Goal: Information Seeking & Learning: Understand process/instructions

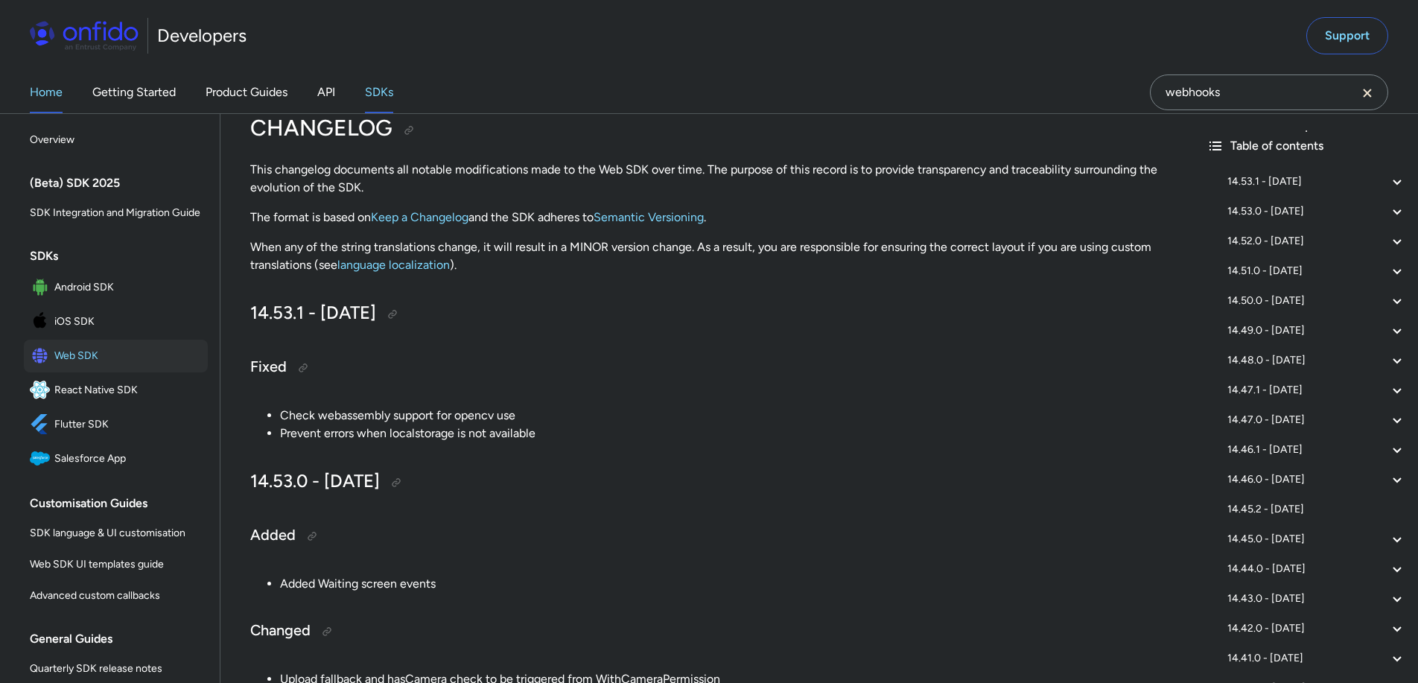
click at [56, 100] on link "Home" at bounding box center [46, 93] width 33 height 42
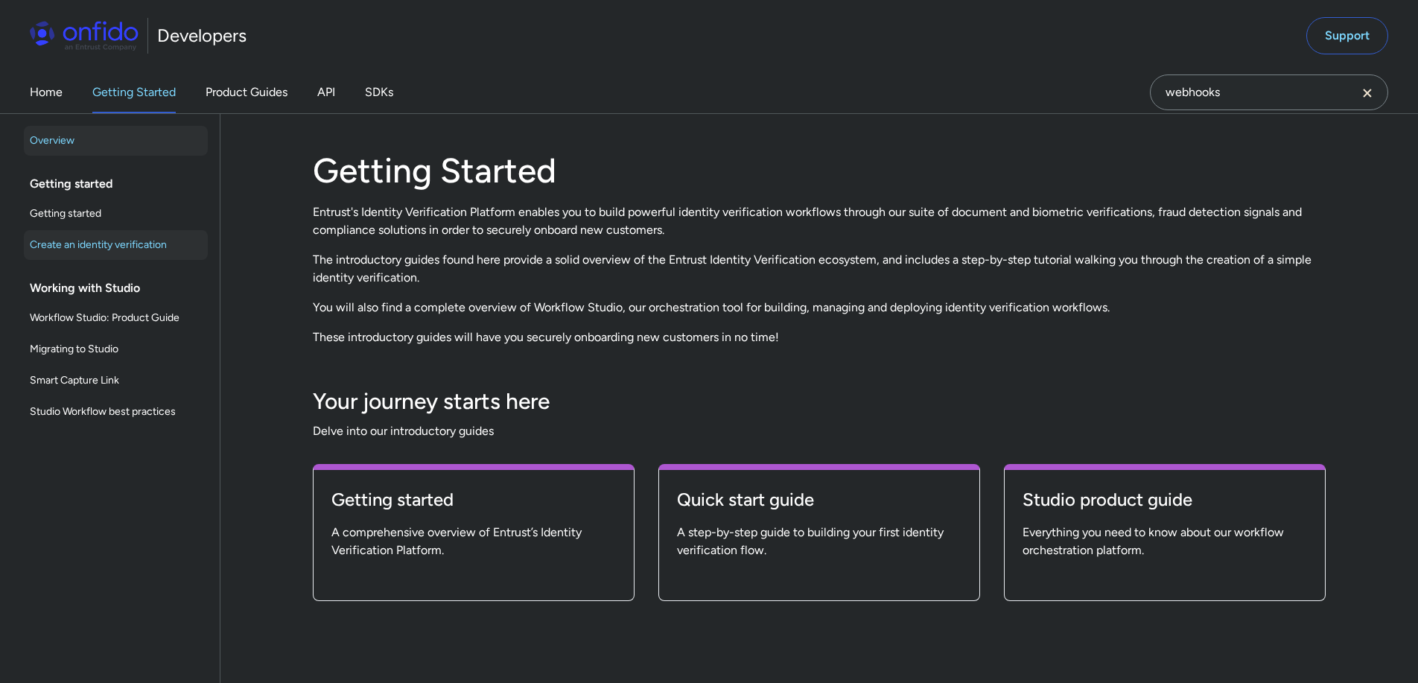
click at [148, 248] on span "Create an identity verification" at bounding box center [116, 245] width 172 height 18
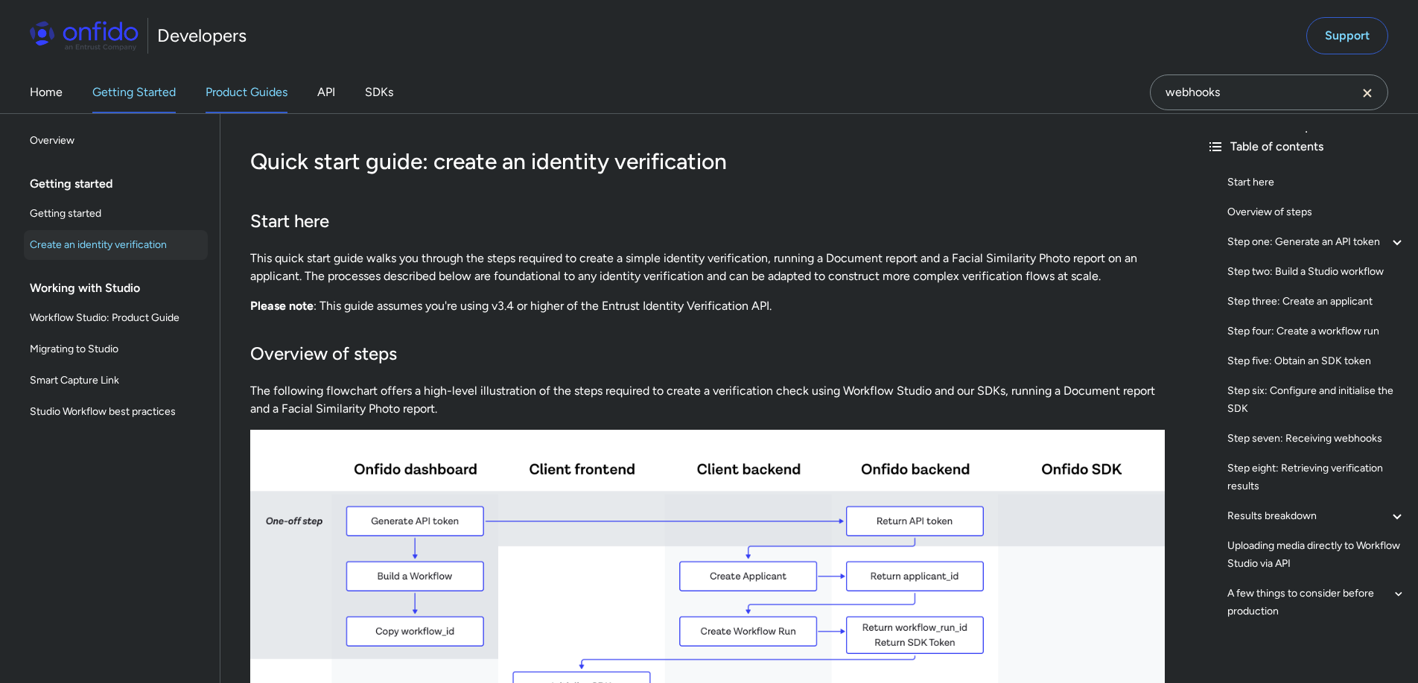
click at [233, 95] on link "Product Guides" at bounding box center [247, 93] width 82 height 42
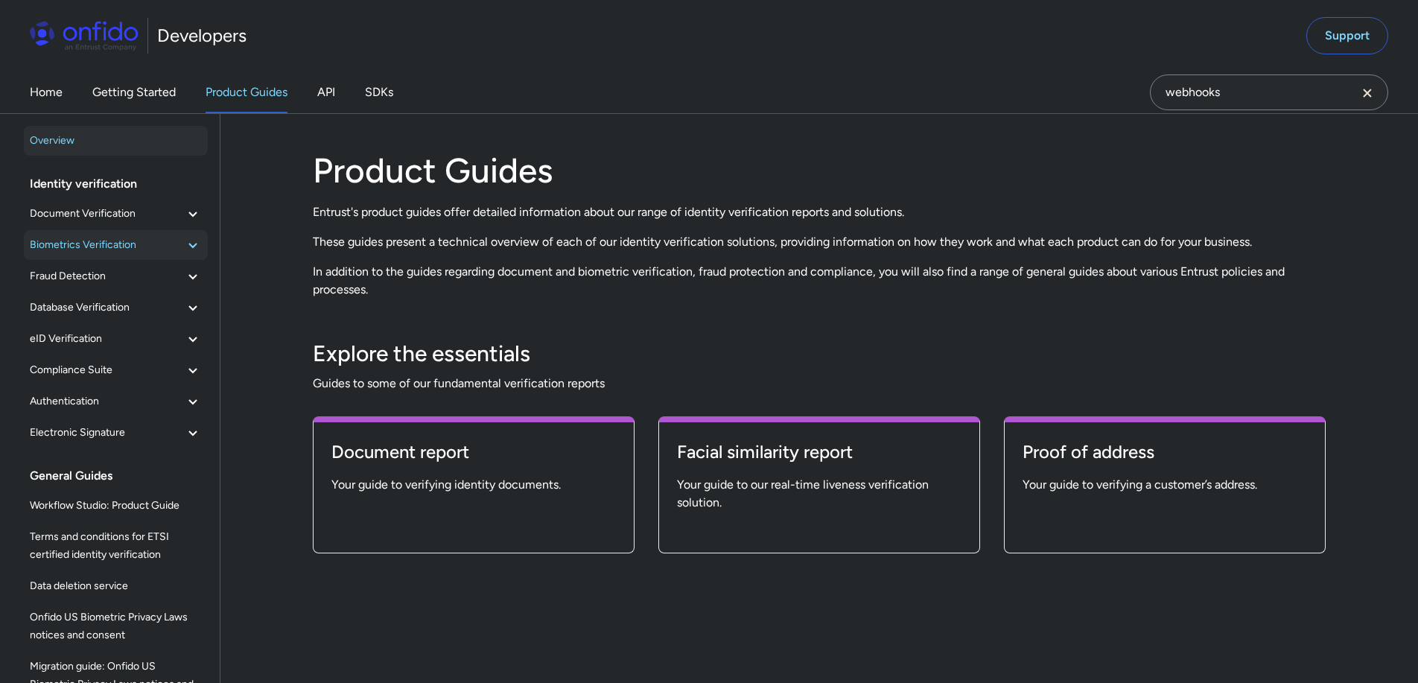
click at [184, 241] on icon at bounding box center [193, 245] width 18 height 18
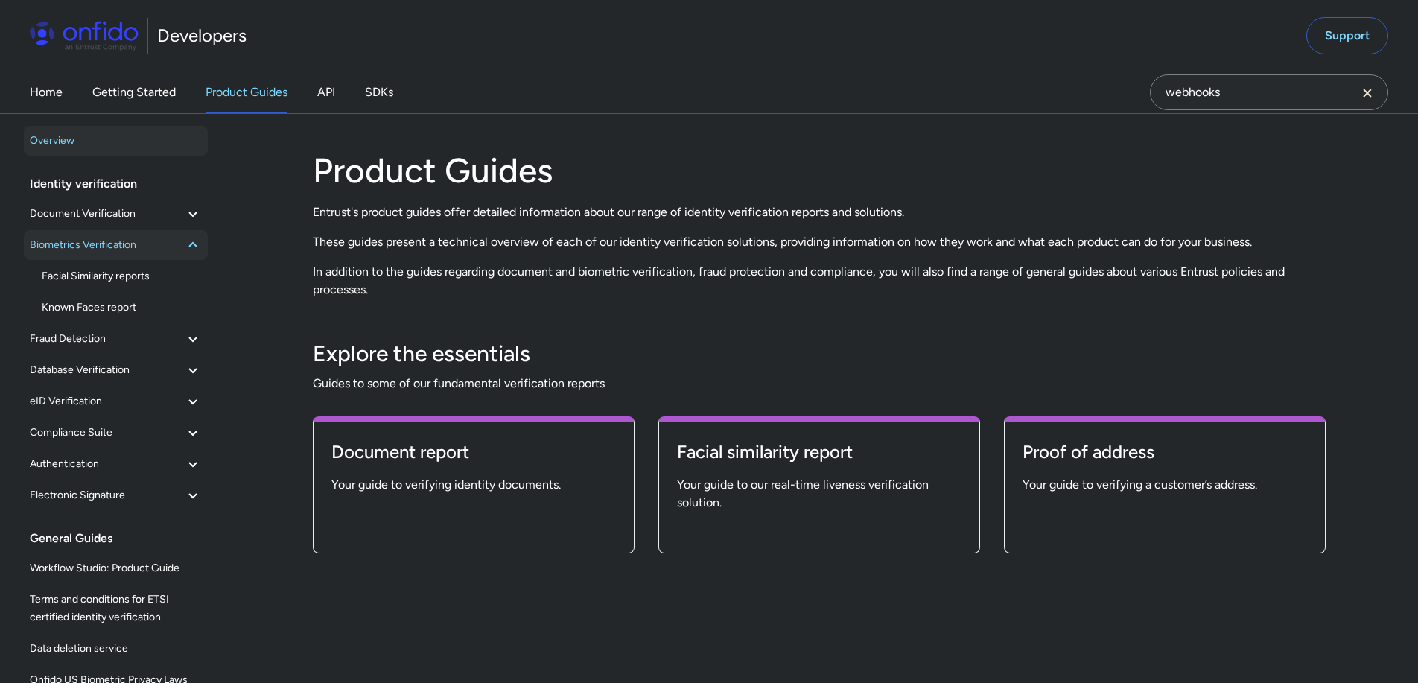
click at [188, 244] on icon at bounding box center [192, 244] width 8 height 5
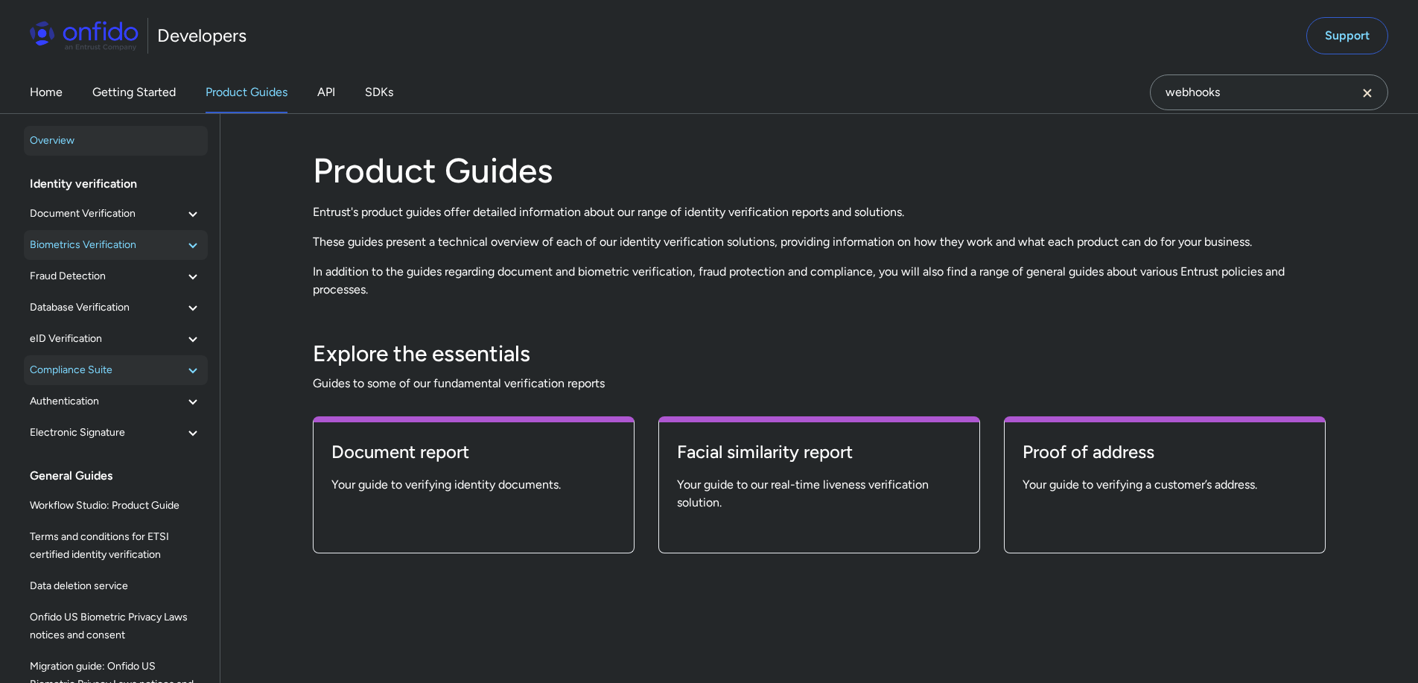
click at [191, 368] on button "Compliance Suite" at bounding box center [116, 370] width 184 height 30
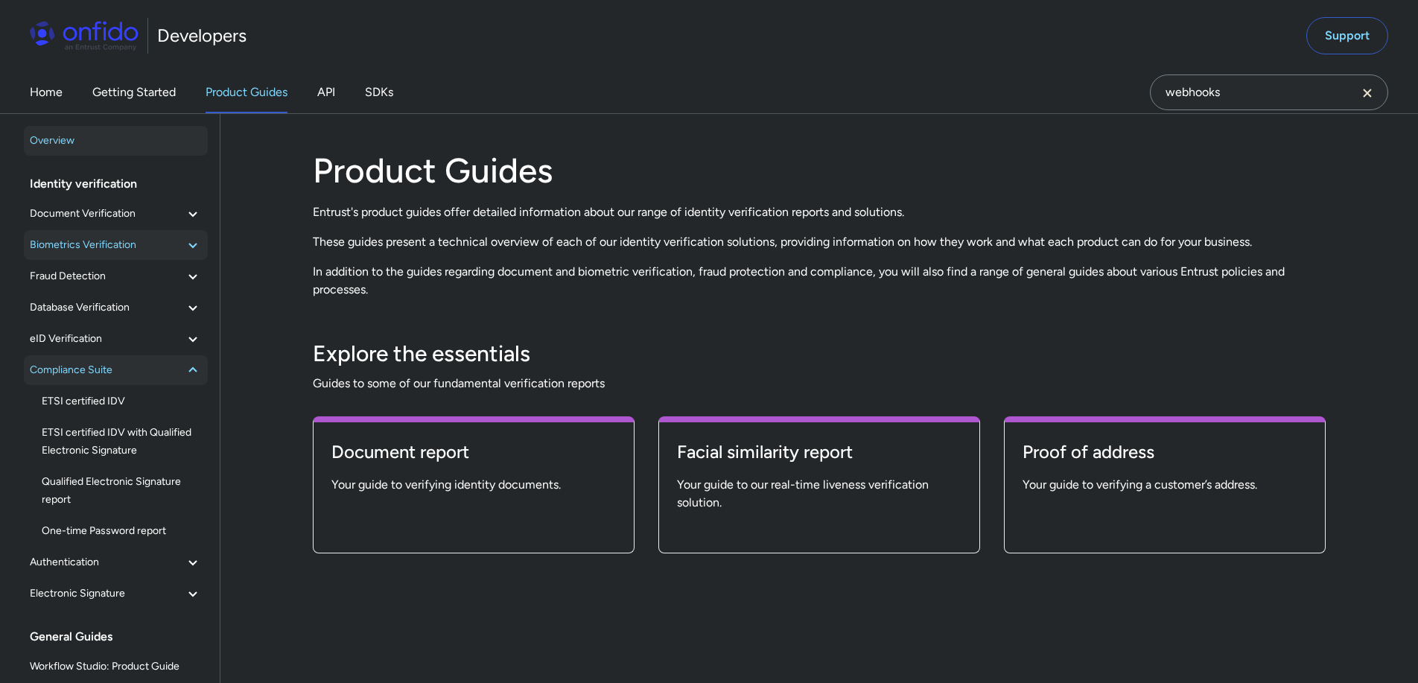
click at [187, 369] on icon at bounding box center [193, 370] width 18 height 18
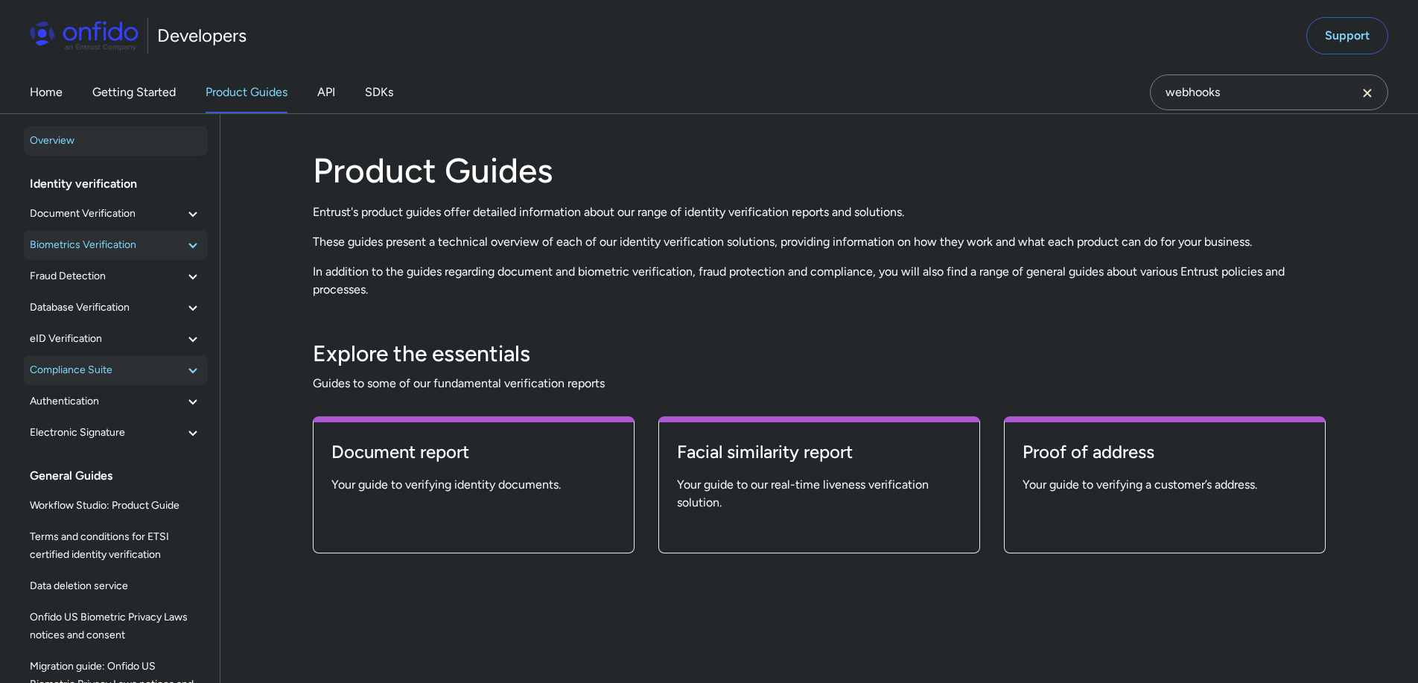
click at [157, 236] on span "Biometrics Verification" at bounding box center [107, 245] width 154 height 18
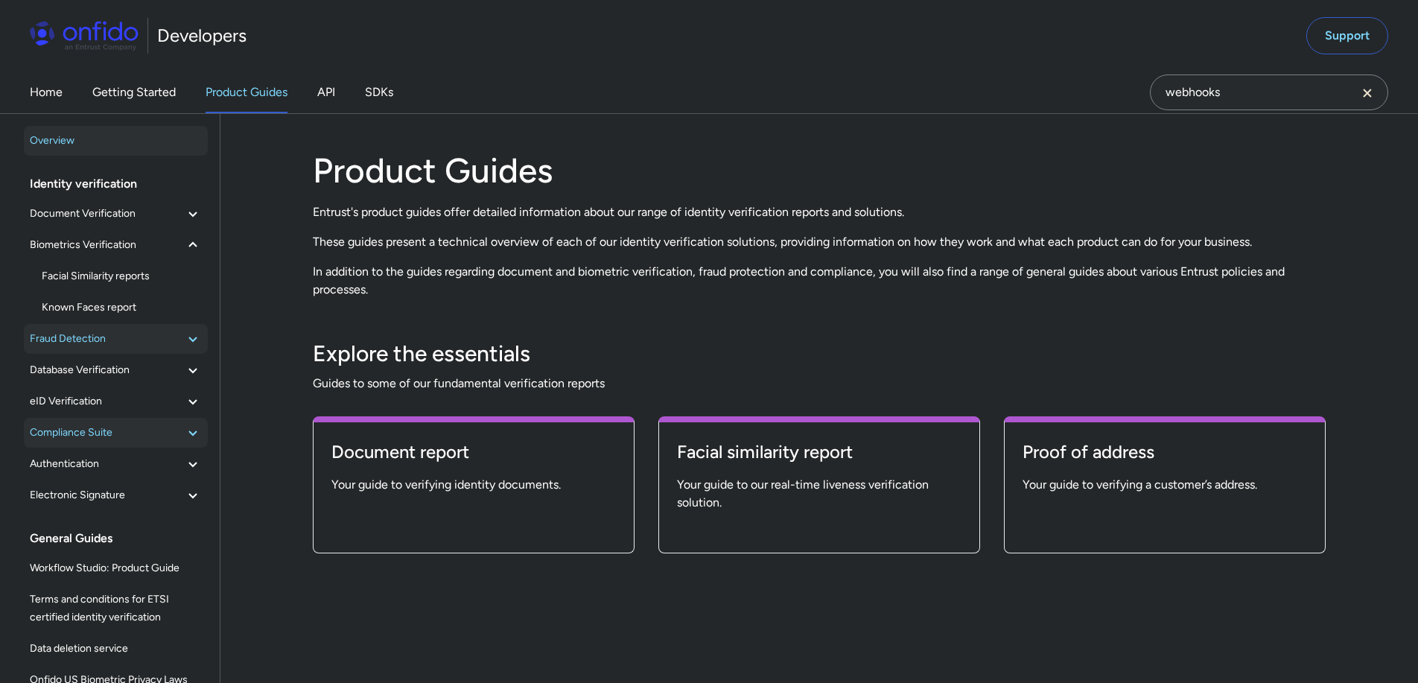
click at [161, 337] on span "Fraud Detection" at bounding box center [107, 339] width 154 height 18
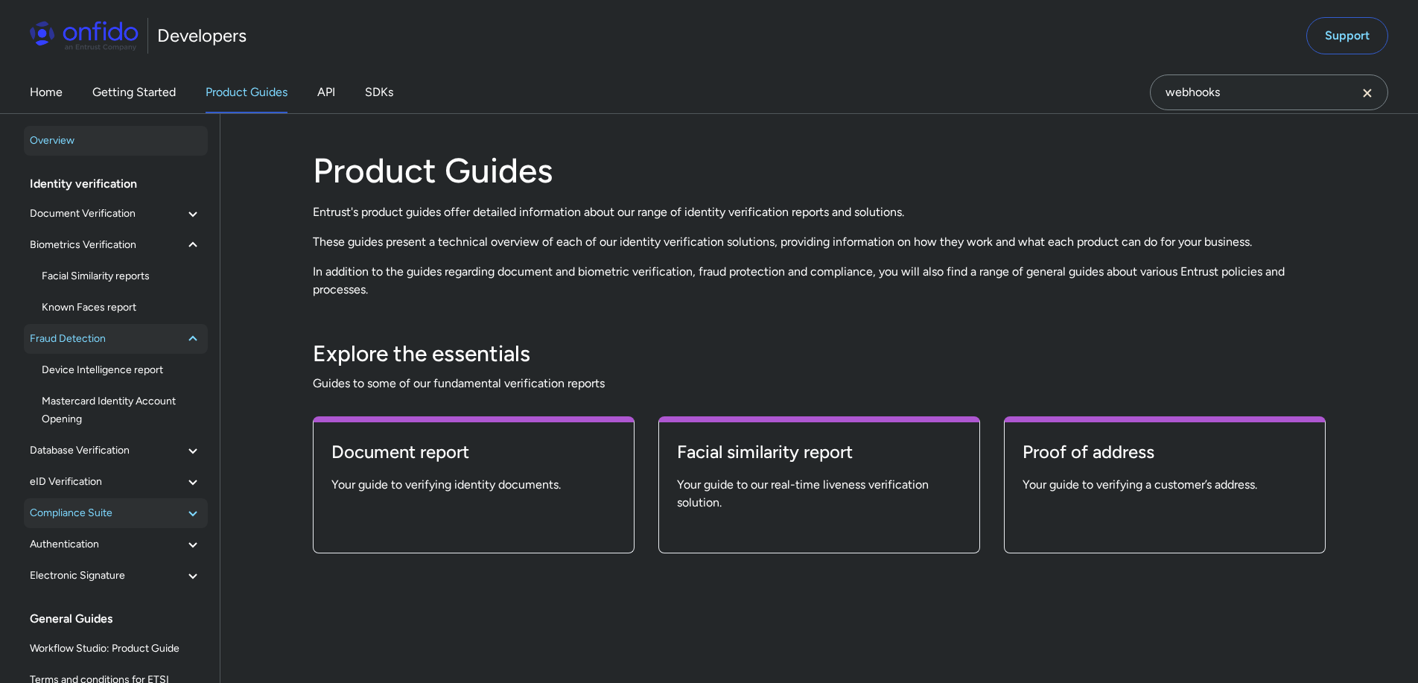
click at [161, 337] on span "Fraud Detection" at bounding box center [107, 339] width 154 height 18
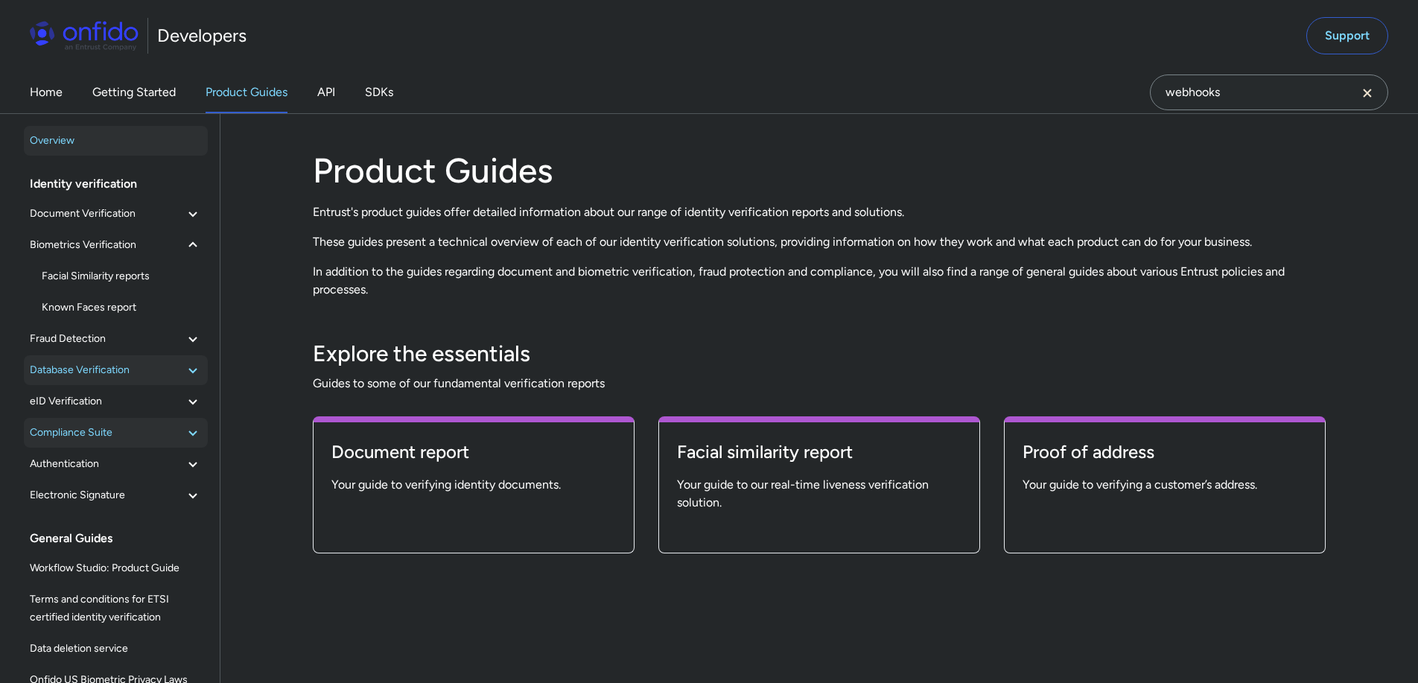
click at [162, 378] on span "Database Verification" at bounding box center [107, 370] width 154 height 18
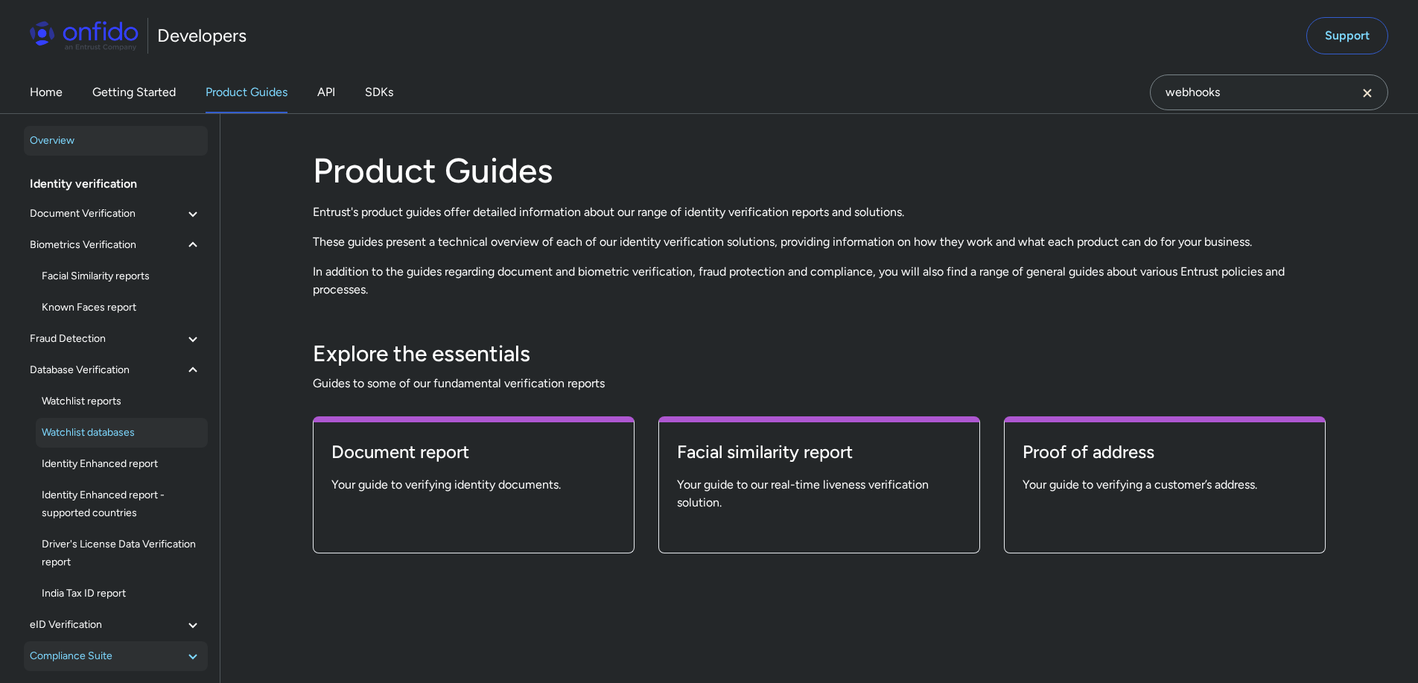
click at [142, 425] on span "Watchlist databases" at bounding box center [122, 433] width 160 height 18
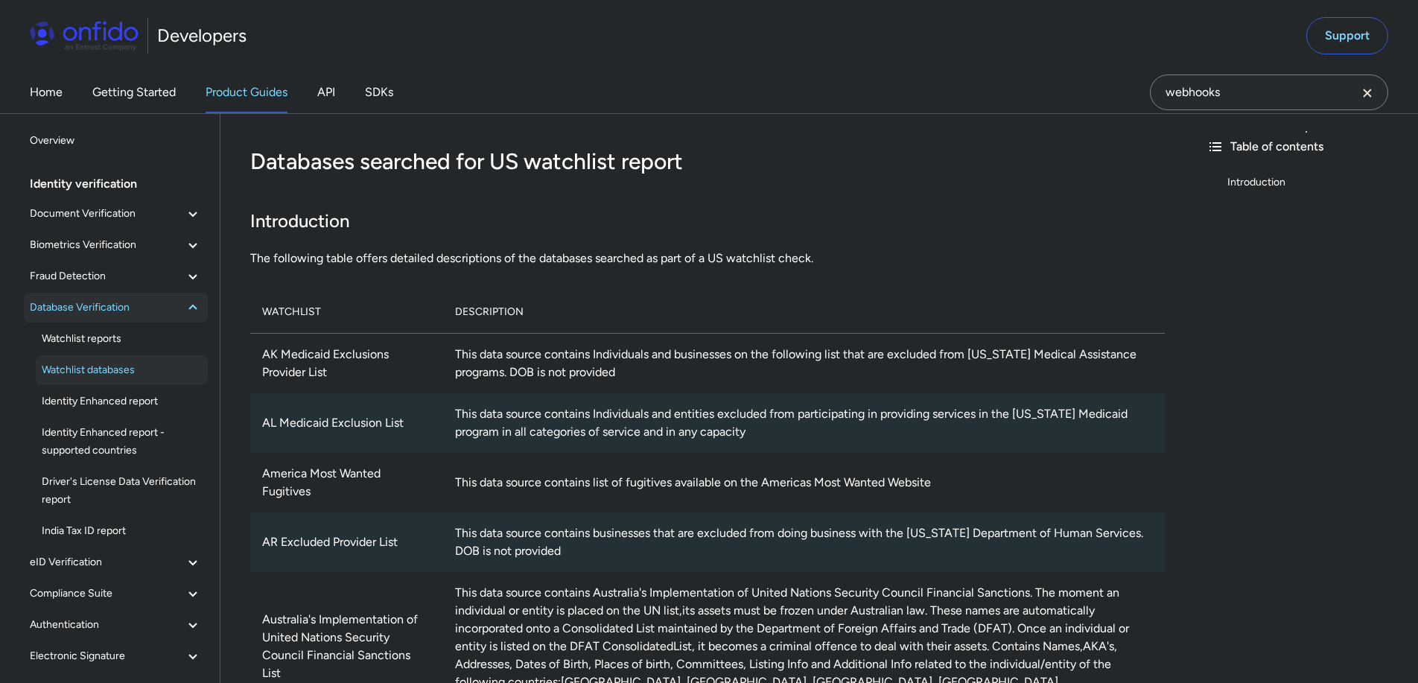
click at [186, 318] on button "Database Verification" at bounding box center [116, 308] width 184 height 30
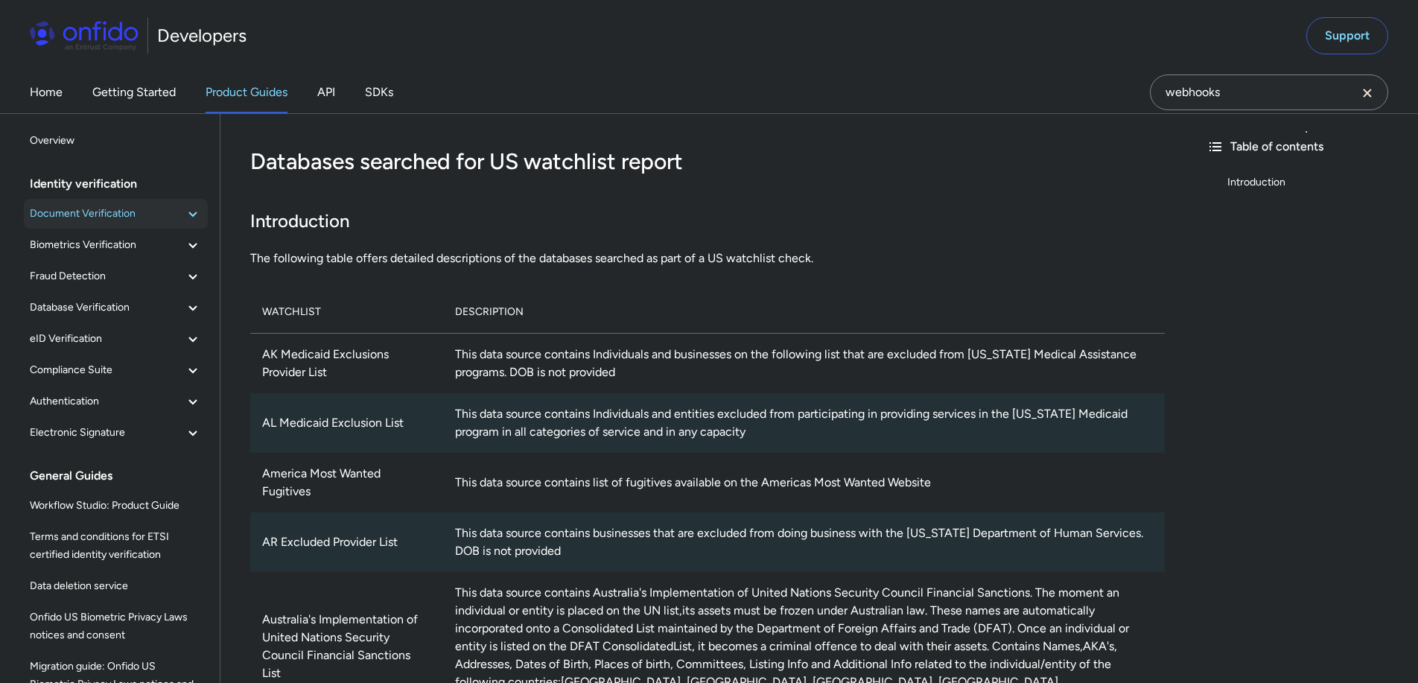
click at [184, 215] on icon at bounding box center [193, 214] width 18 height 18
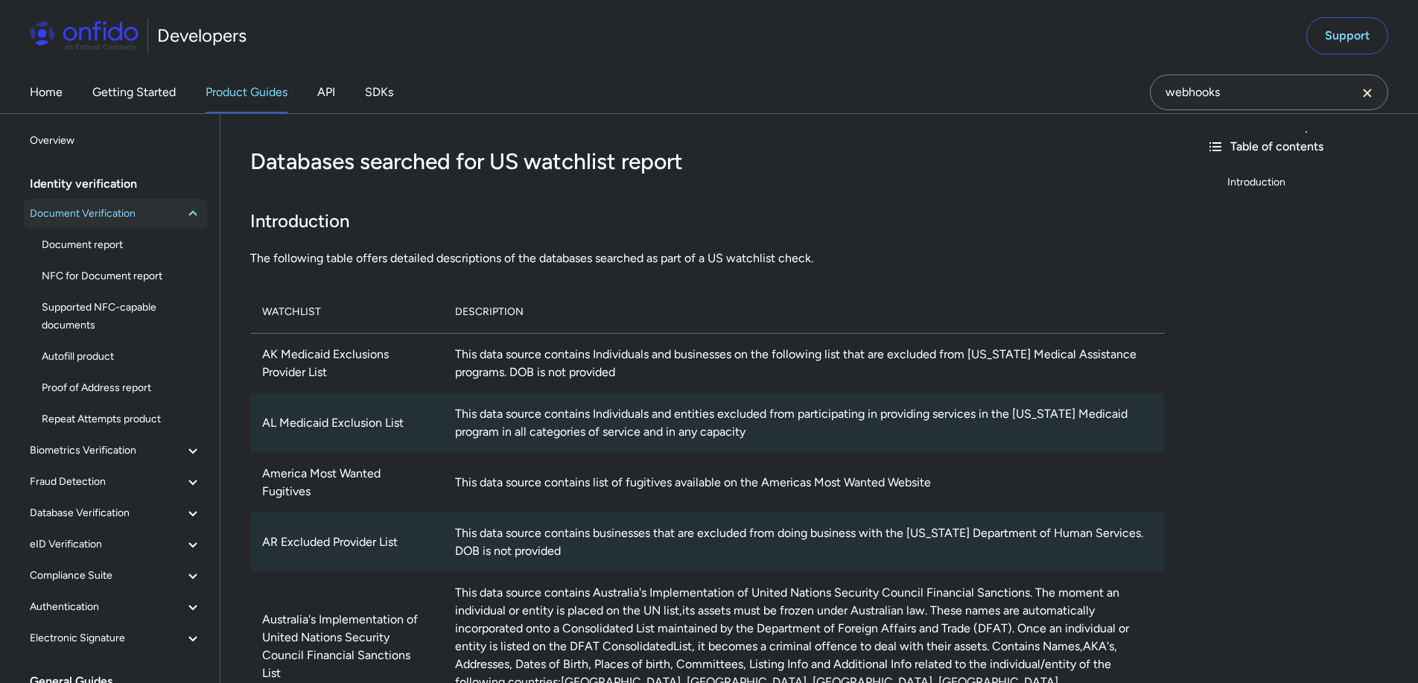
click at [184, 211] on icon at bounding box center [193, 214] width 18 height 18
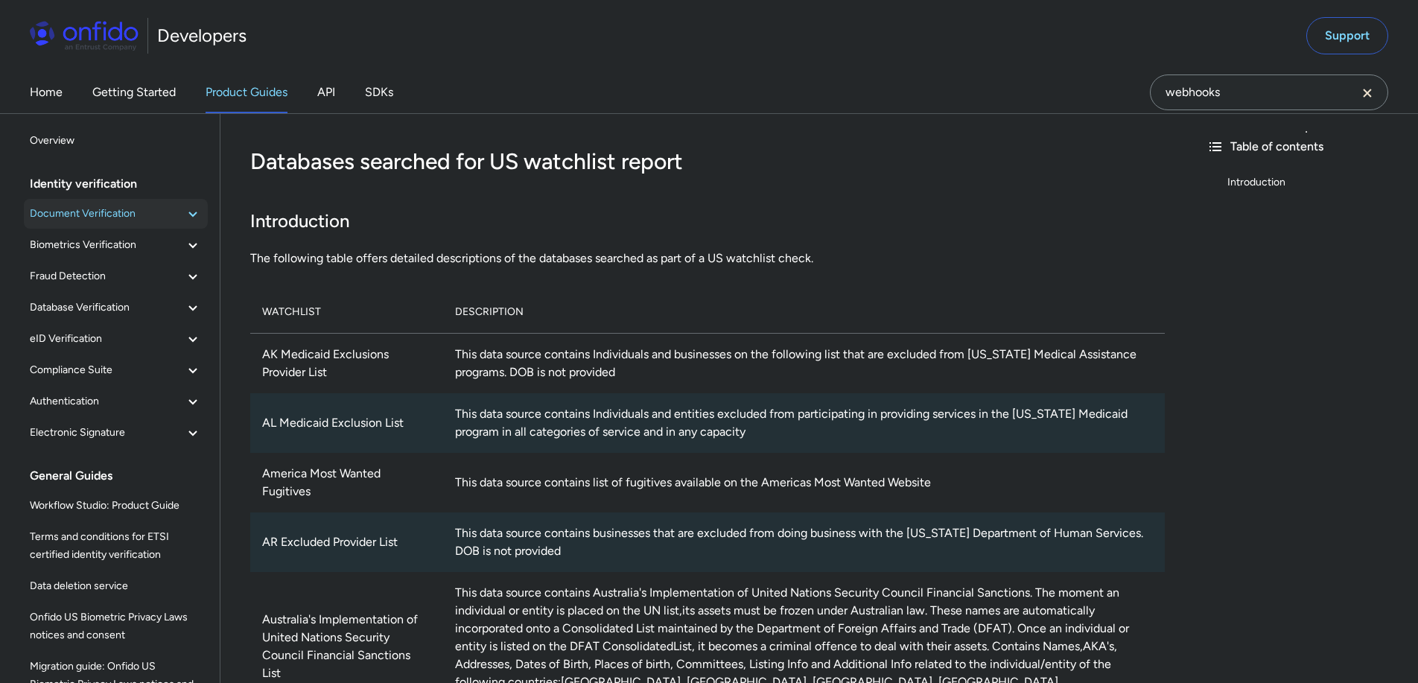
click at [82, 220] on span "Document Verification" at bounding box center [107, 214] width 154 height 18
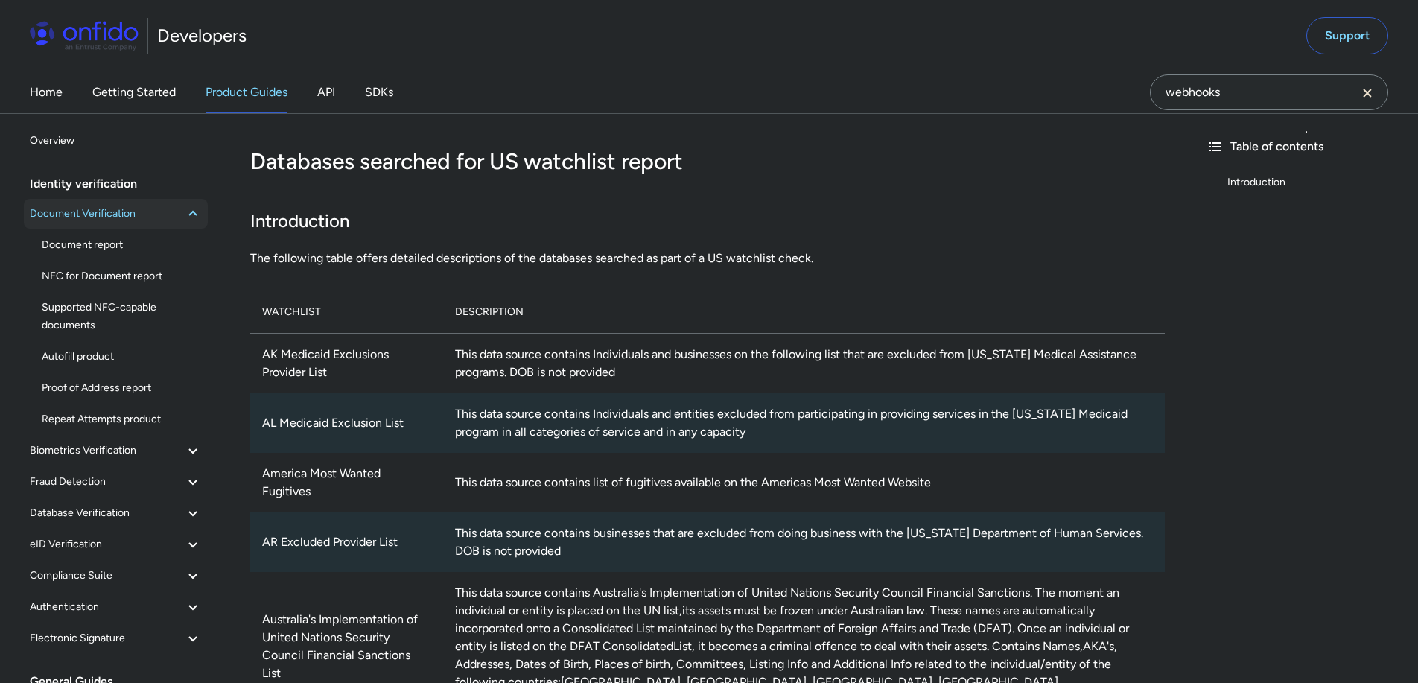
click at [117, 210] on span "Document Verification" at bounding box center [107, 214] width 154 height 18
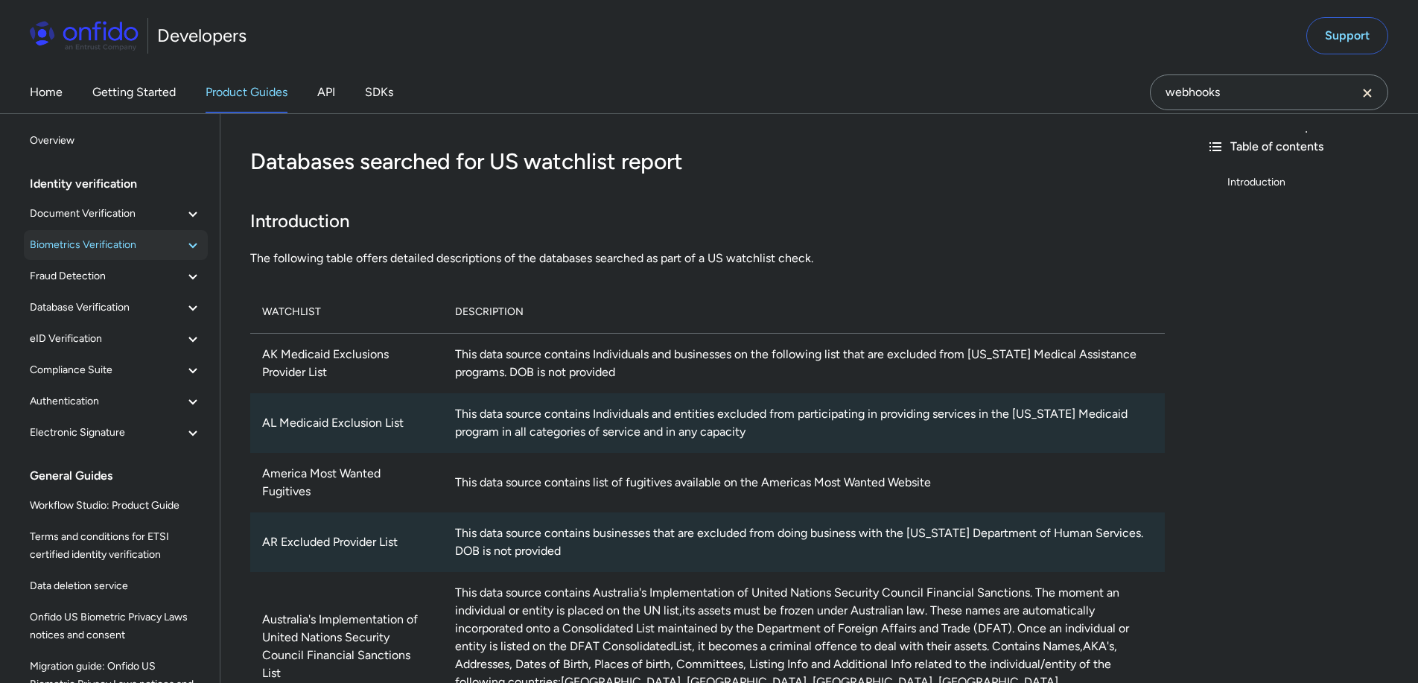
click at [73, 243] on span "Biometrics Verification" at bounding box center [107, 245] width 154 height 18
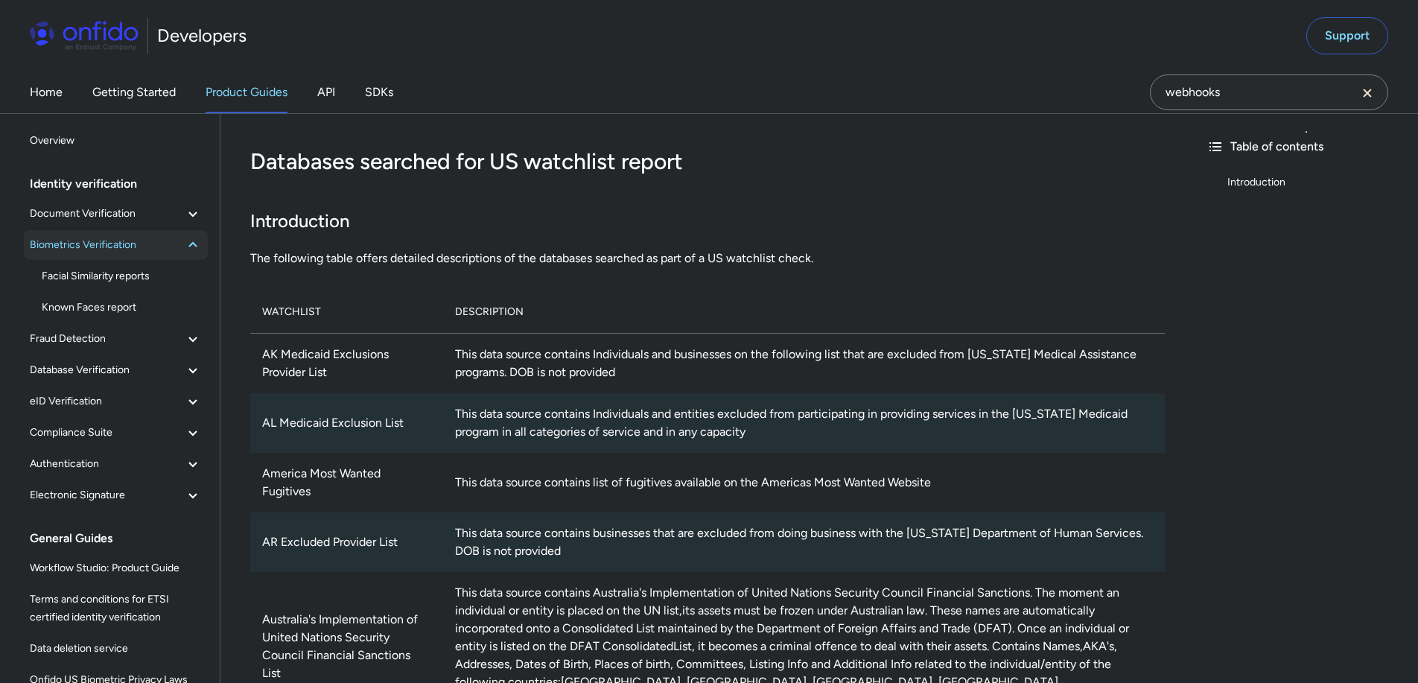
click at [163, 243] on span "Biometrics Verification" at bounding box center [107, 245] width 154 height 18
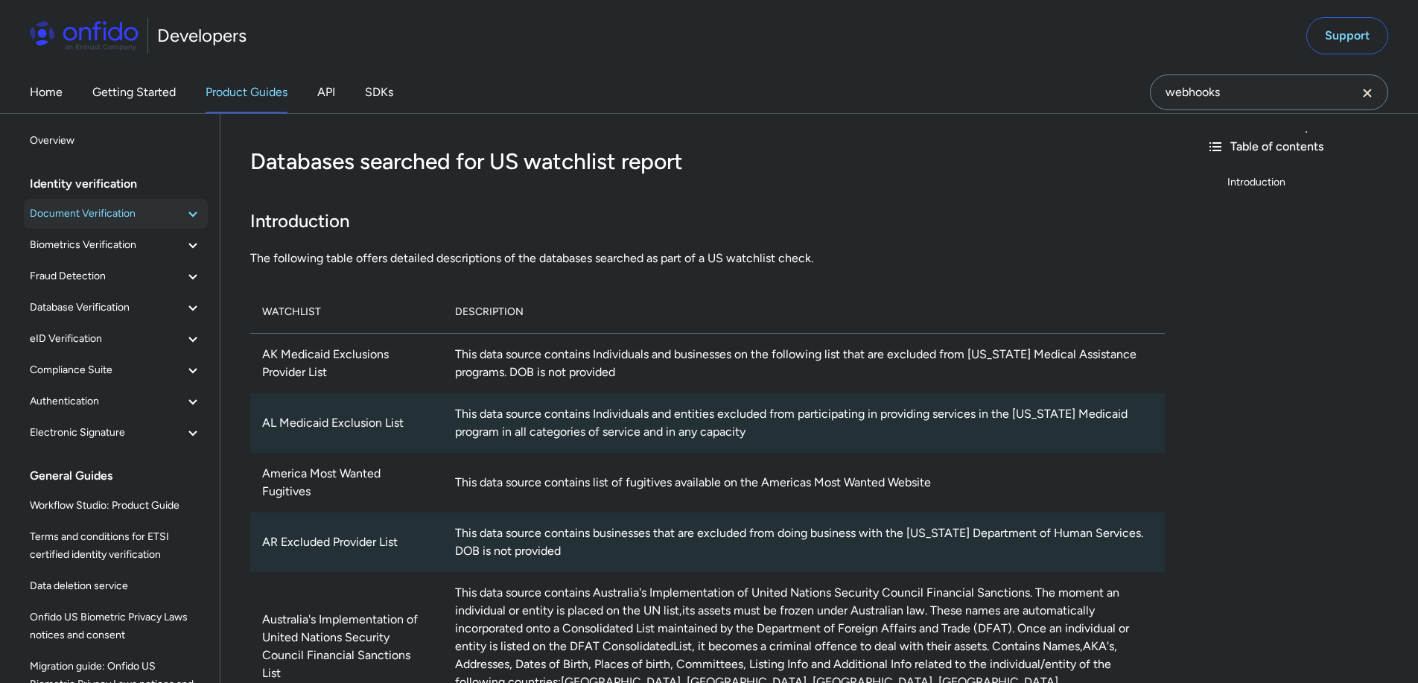
click at [114, 216] on span "Document Verification" at bounding box center [107, 214] width 154 height 18
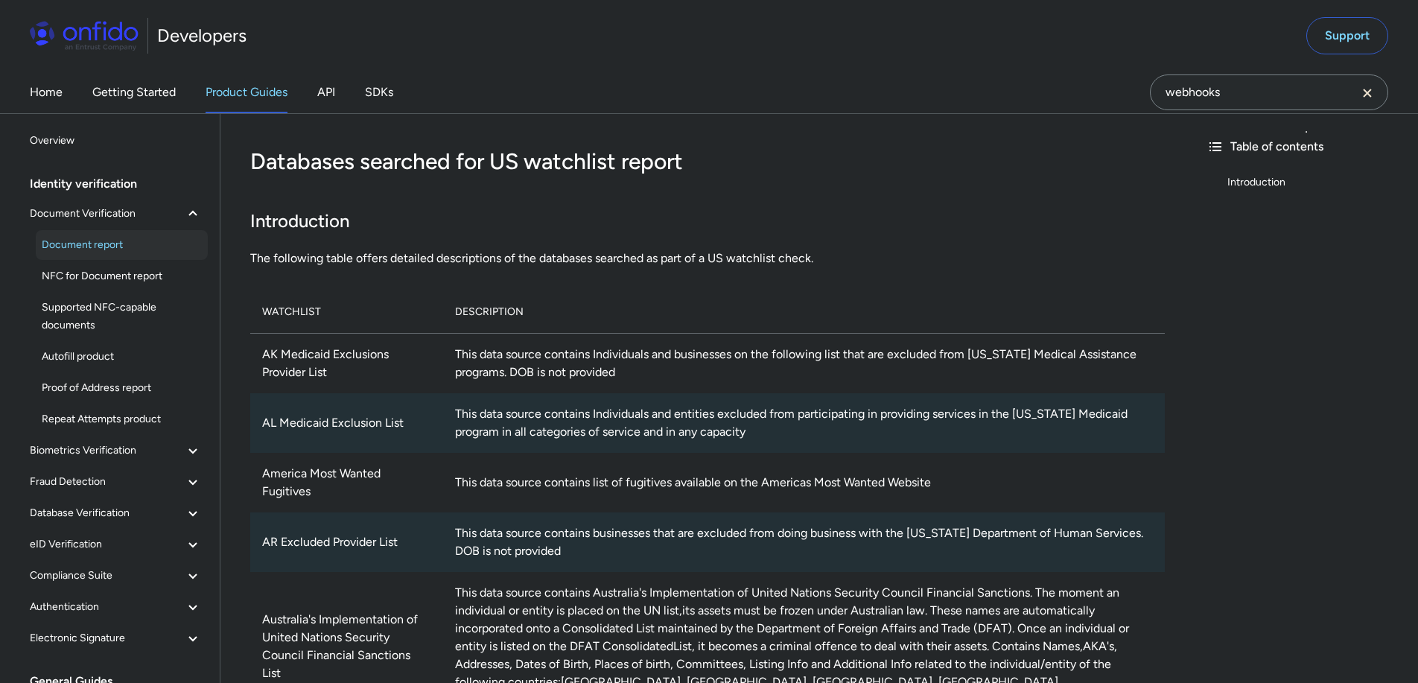
click at [112, 241] on span "Document report" at bounding box center [122, 245] width 160 height 18
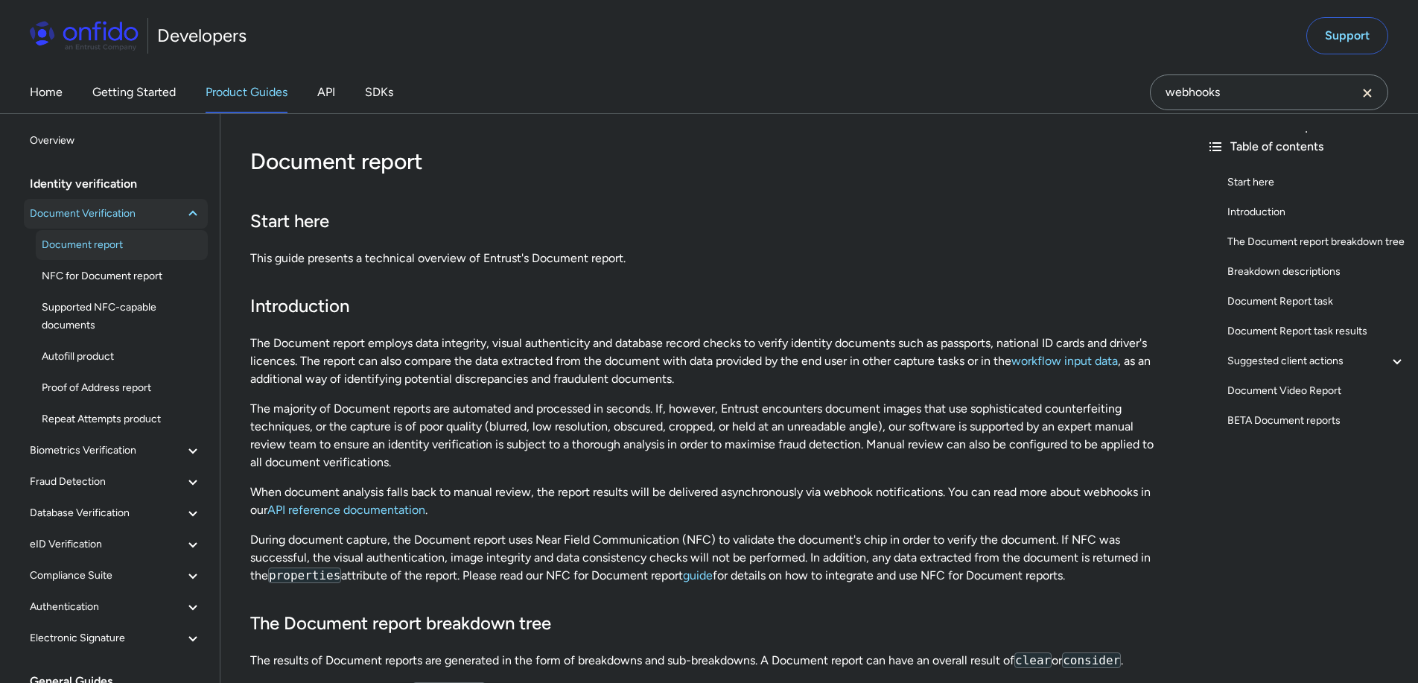
click at [89, 217] on span "Document Verification" at bounding box center [107, 214] width 154 height 18
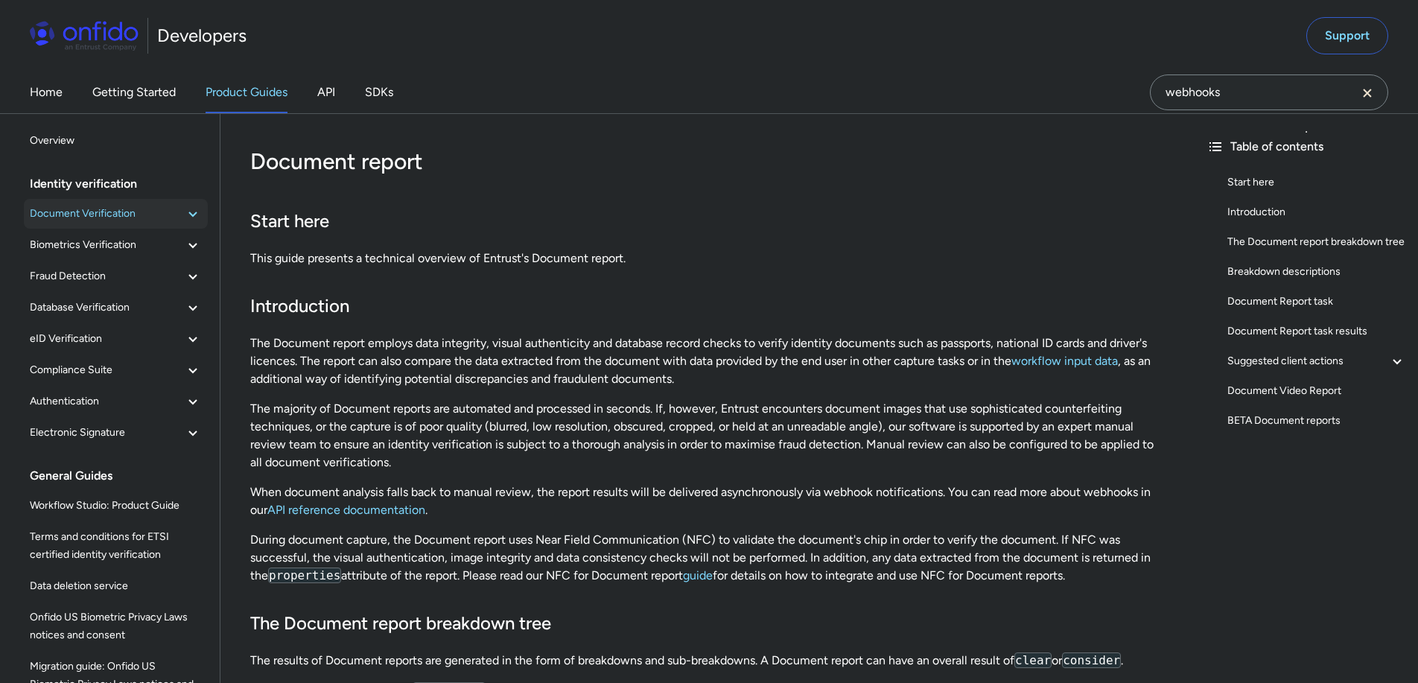
click at [89, 215] on span "Document Verification" at bounding box center [107, 214] width 154 height 18
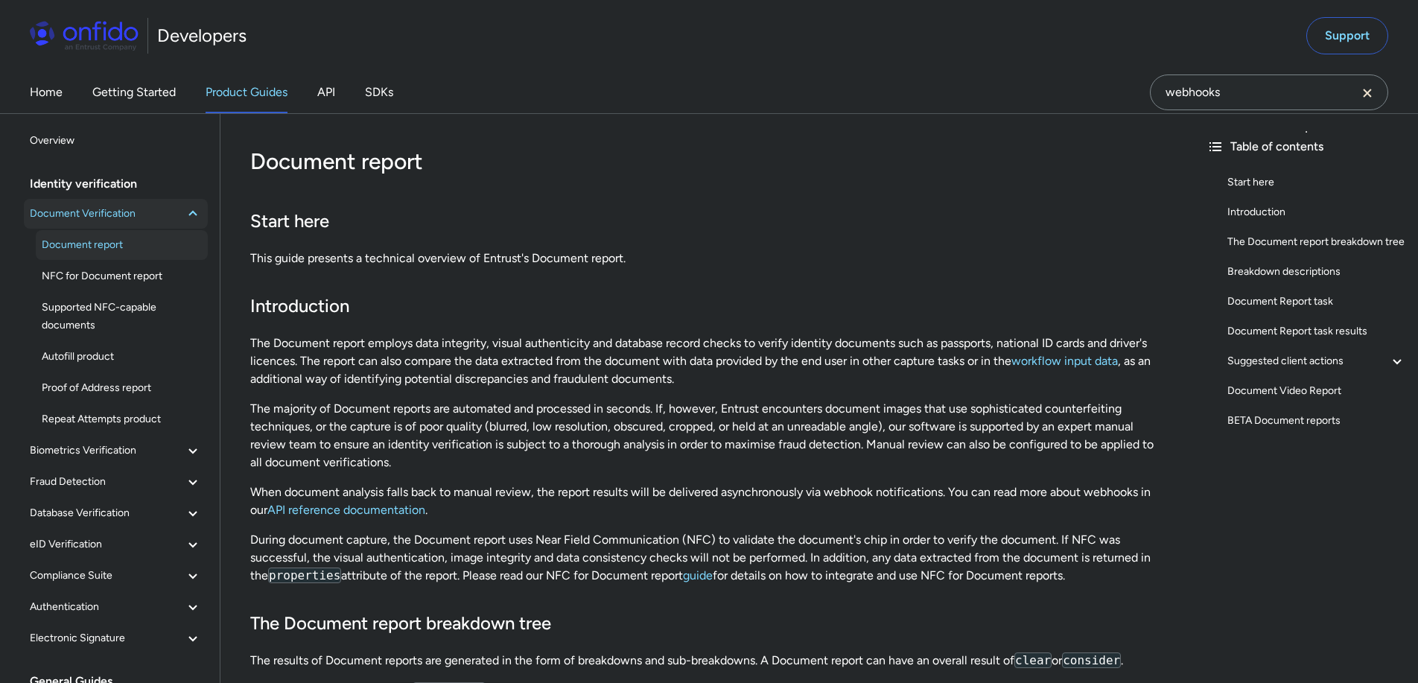
click at [89, 215] on span "Document Verification" at bounding box center [107, 214] width 154 height 18
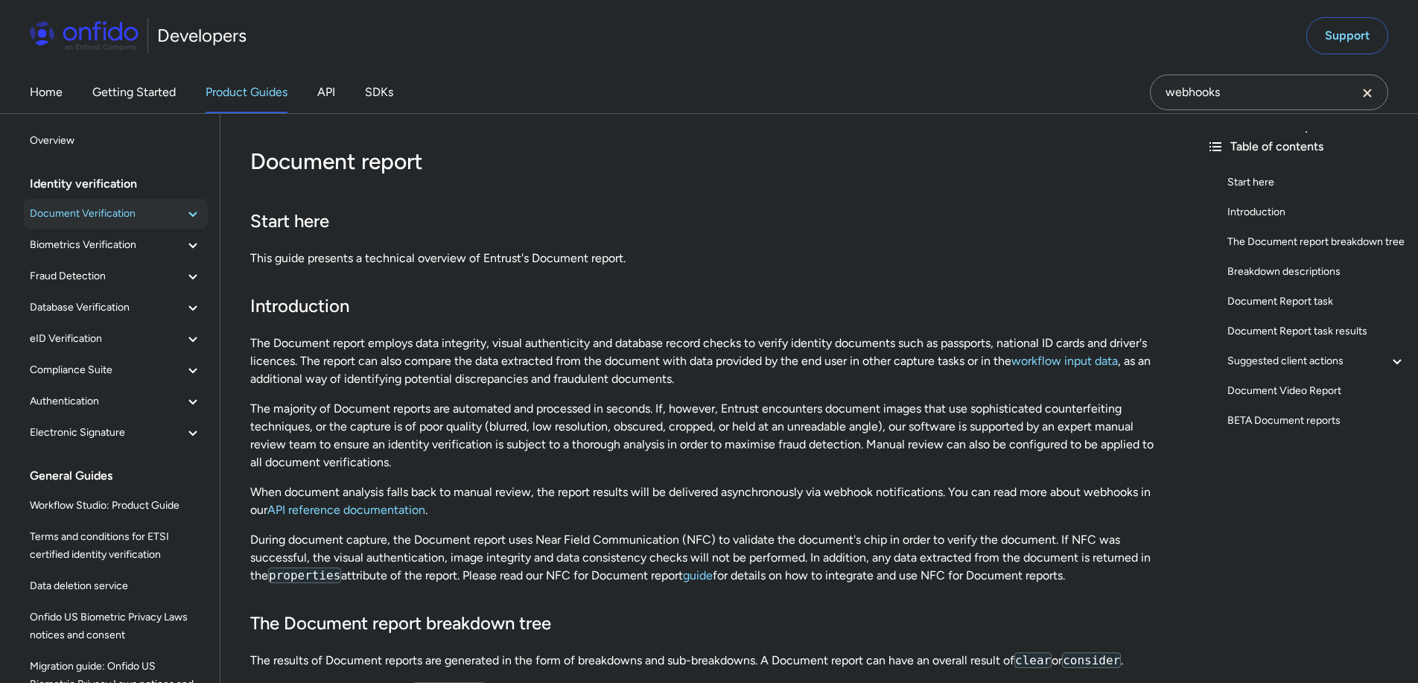
click at [184, 209] on icon at bounding box center [193, 214] width 18 height 18
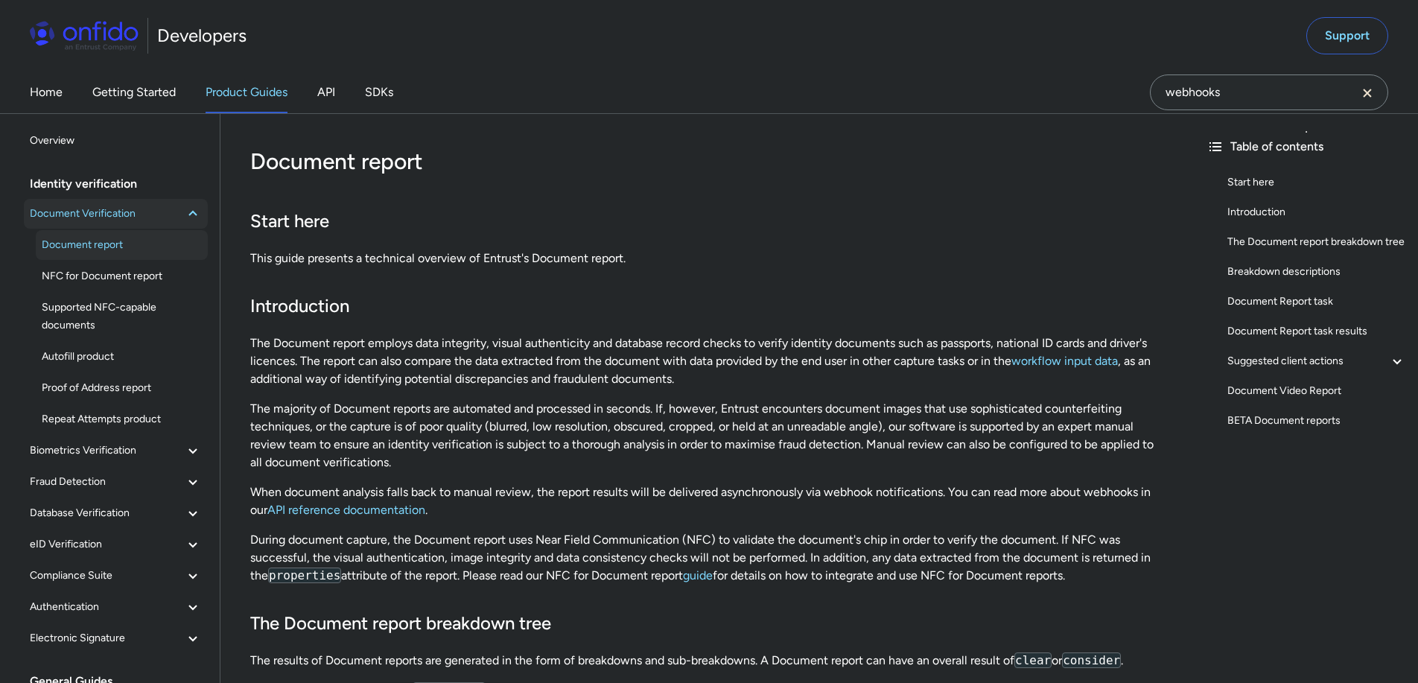
click at [184, 216] on icon at bounding box center [193, 214] width 18 height 18
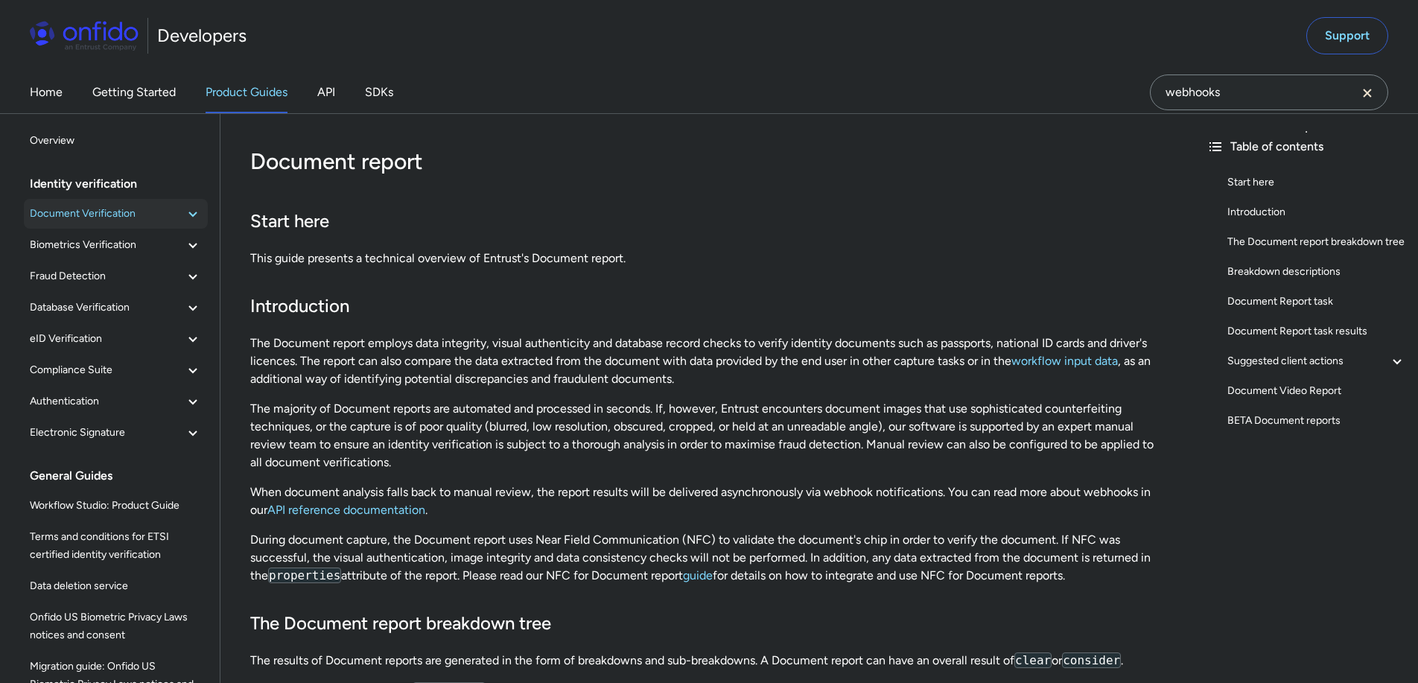
click at [126, 217] on span "Document Verification" at bounding box center [107, 214] width 154 height 18
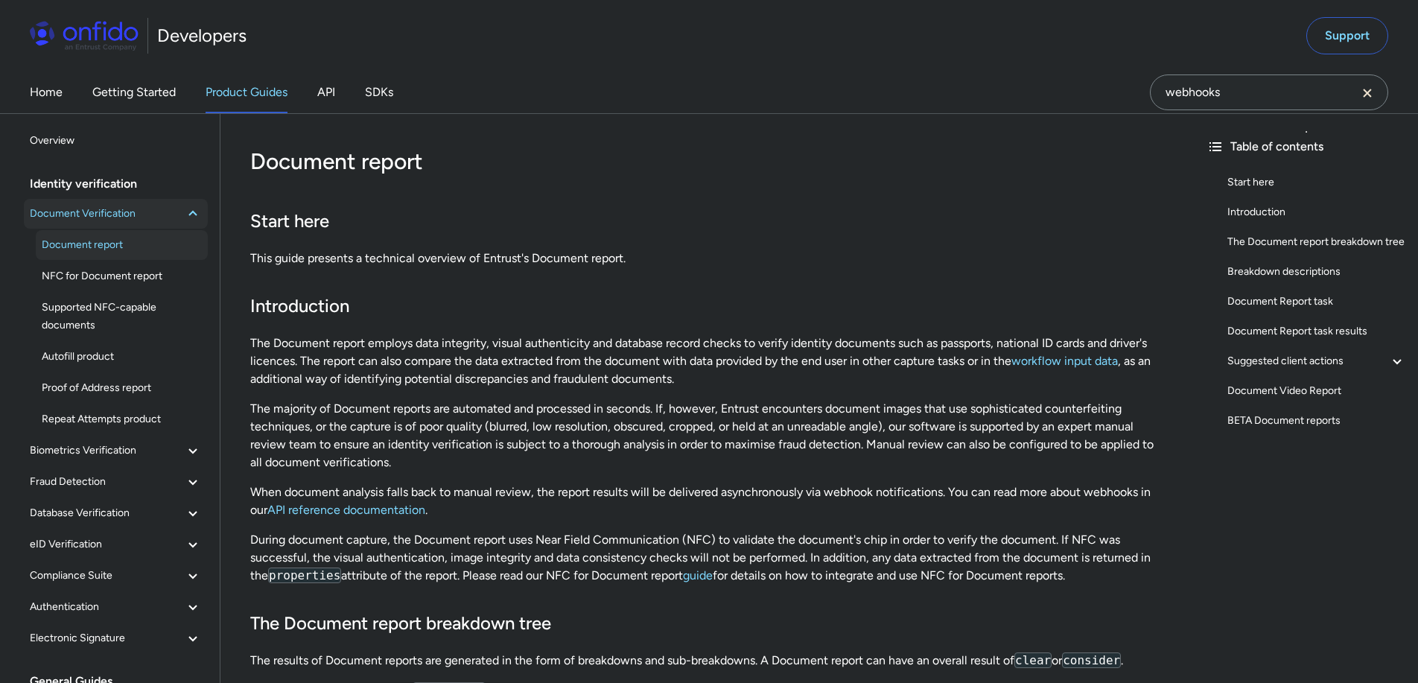
click at [126, 215] on span "Document Verification" at bounding box center [107, 214] width 154 height 18
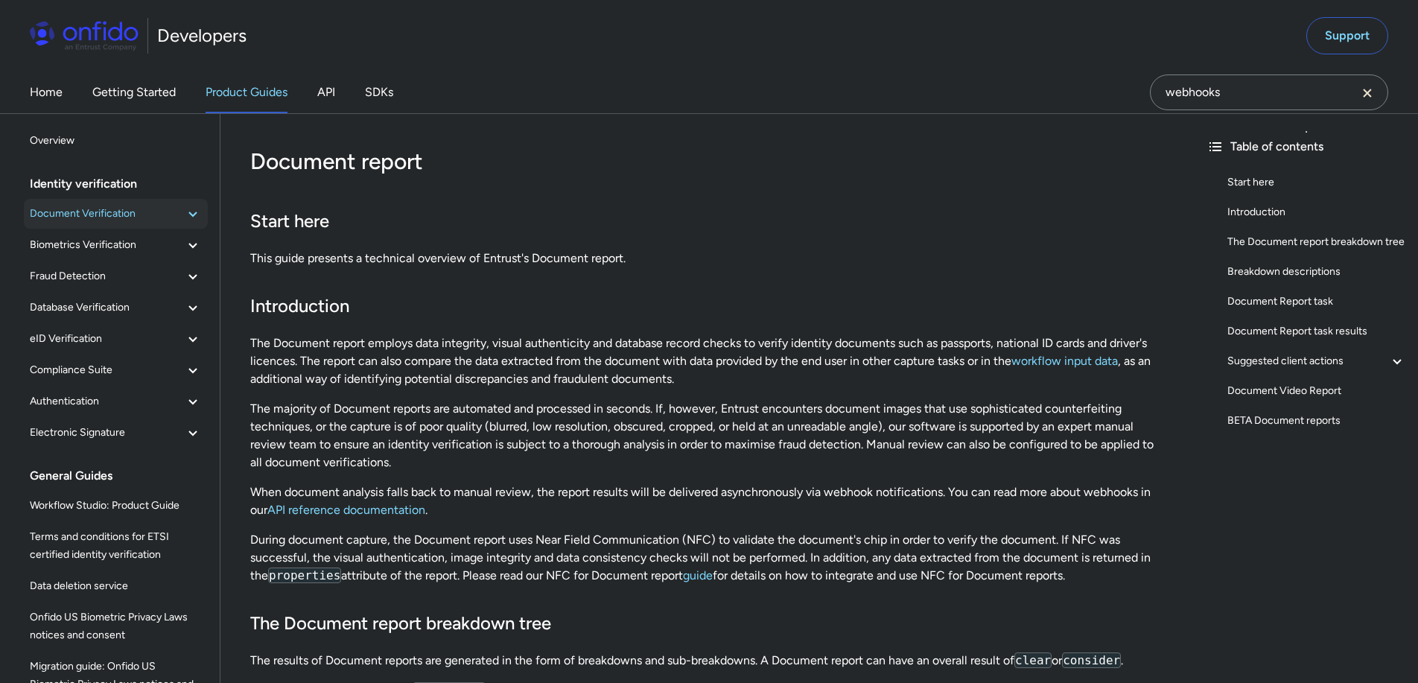
click at [126, 215] on span "Document Verification" at bounding box center [107, 214] width 154 height 18
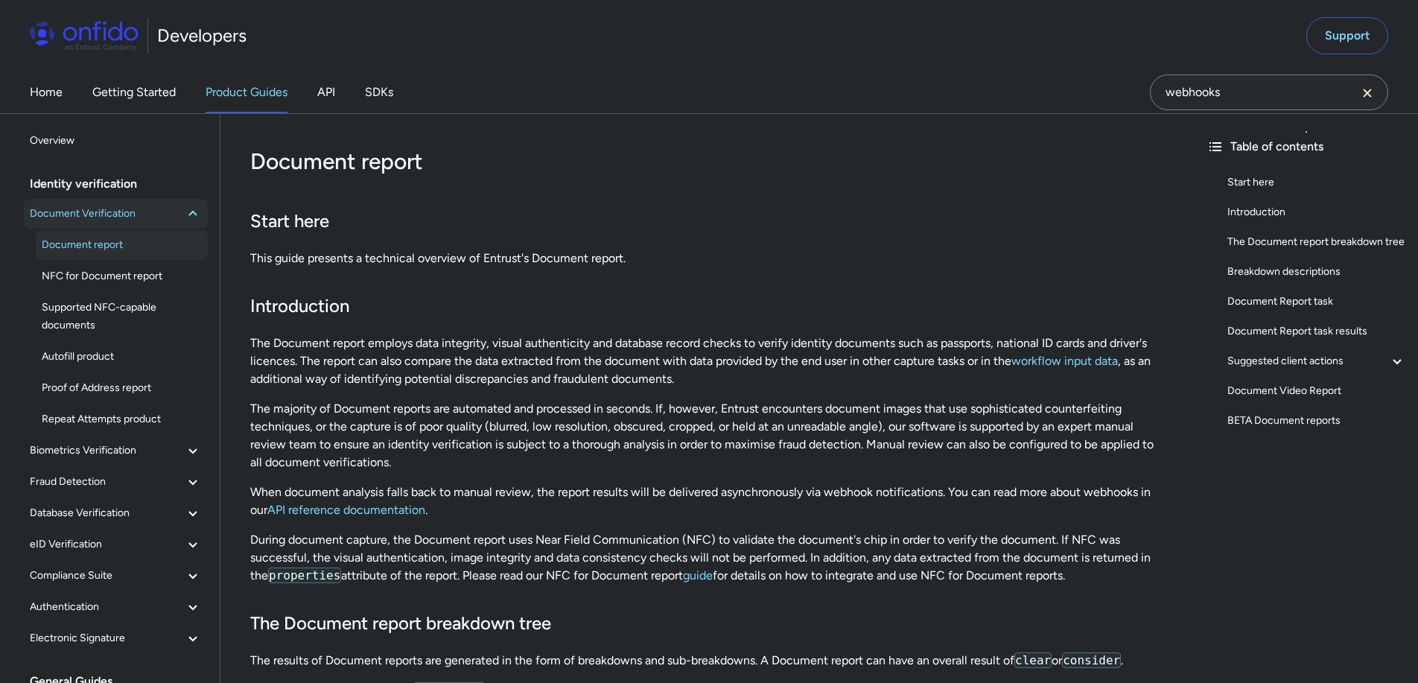
click at [129, 209] on span "Document Verification" at bounding box center [107, 214] width 154 height 18
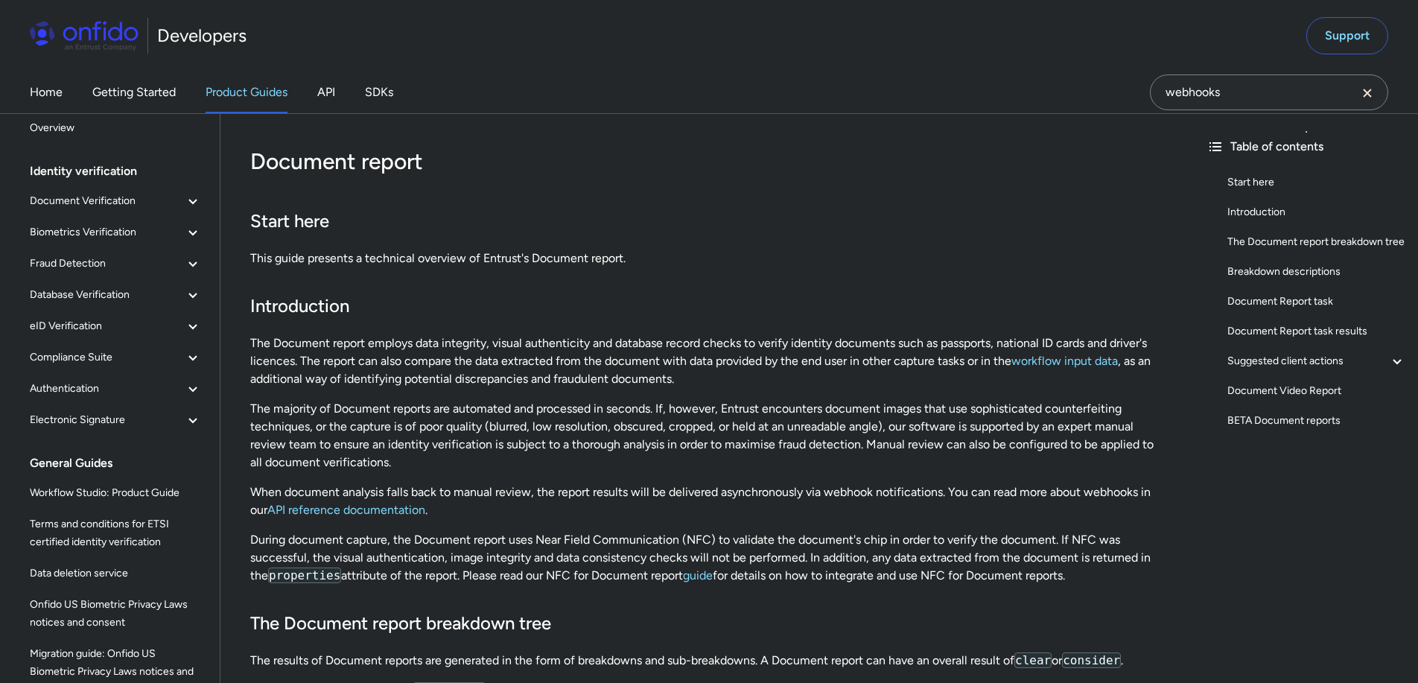
scroll to position [13, 0]
click at [142, 349] on span "Compliance Suite" at bounding box center [107, 357] width 154 height 18
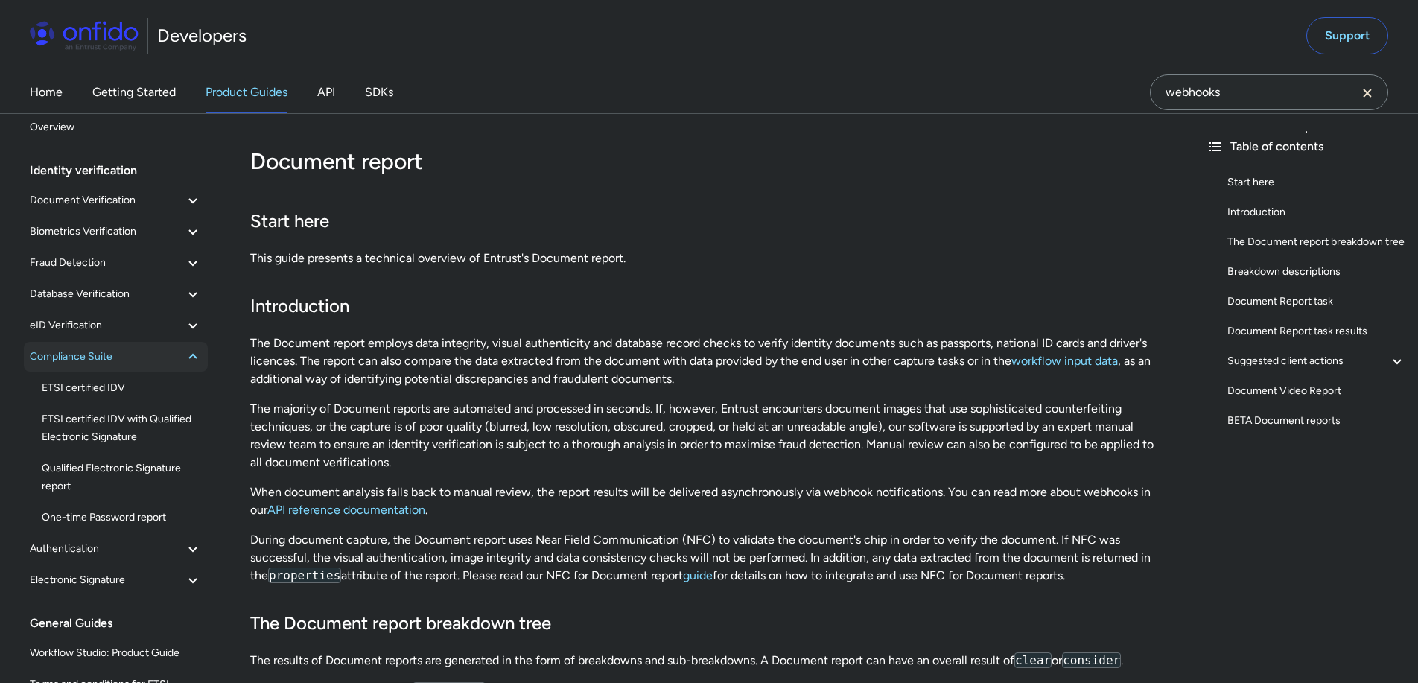
click at [142, 348] on span "Compliance Suite" at bounding box center [107, 357] width 154 height 18
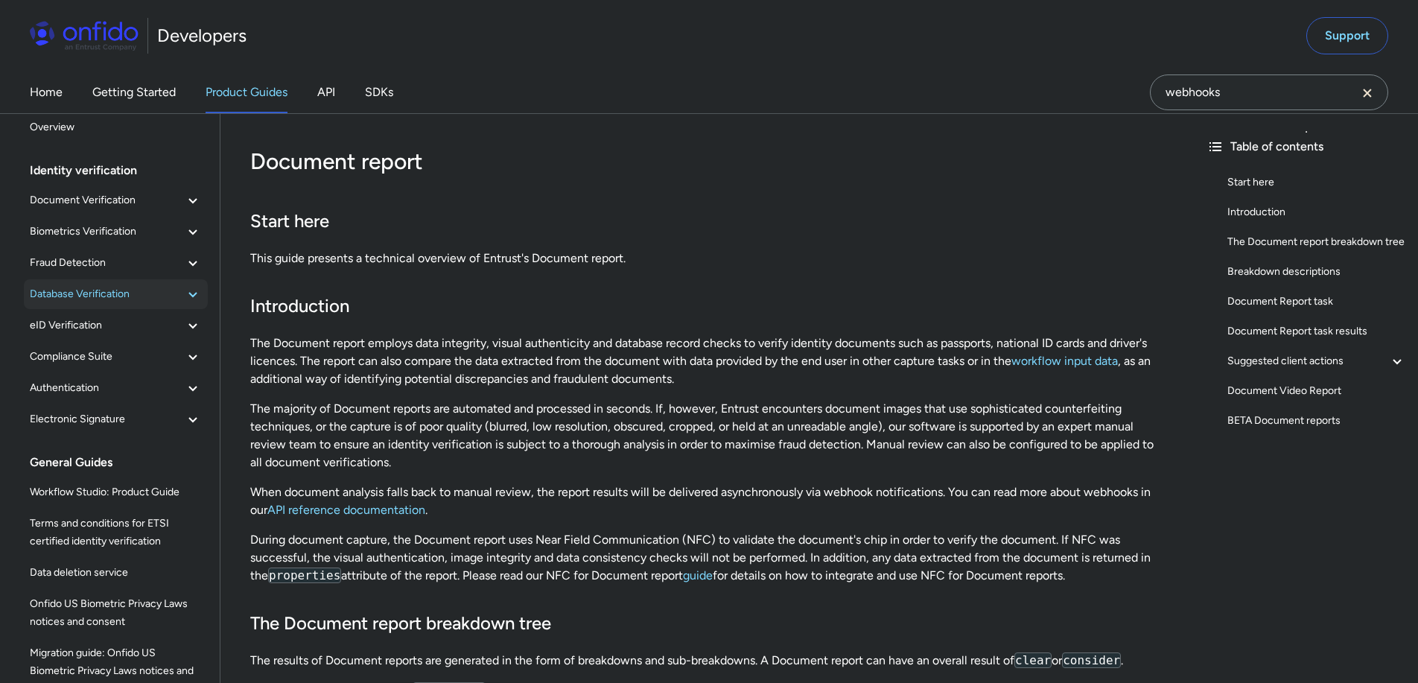
click at [151, 296] on span "Database Verification" at bounding box center [107, 294] width 154 height 18
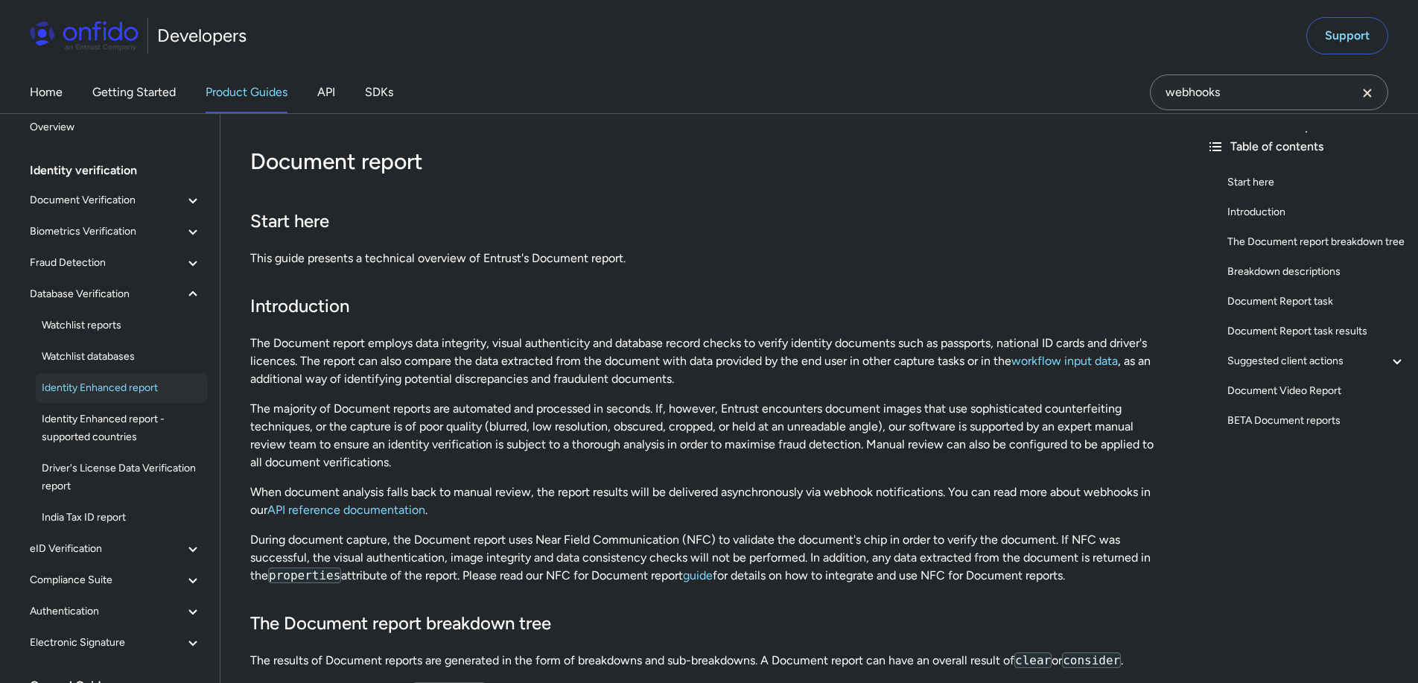
click at [135, 379] on span "Identity Enhanced report" at bounding box center [122, 388] width 160 height 18
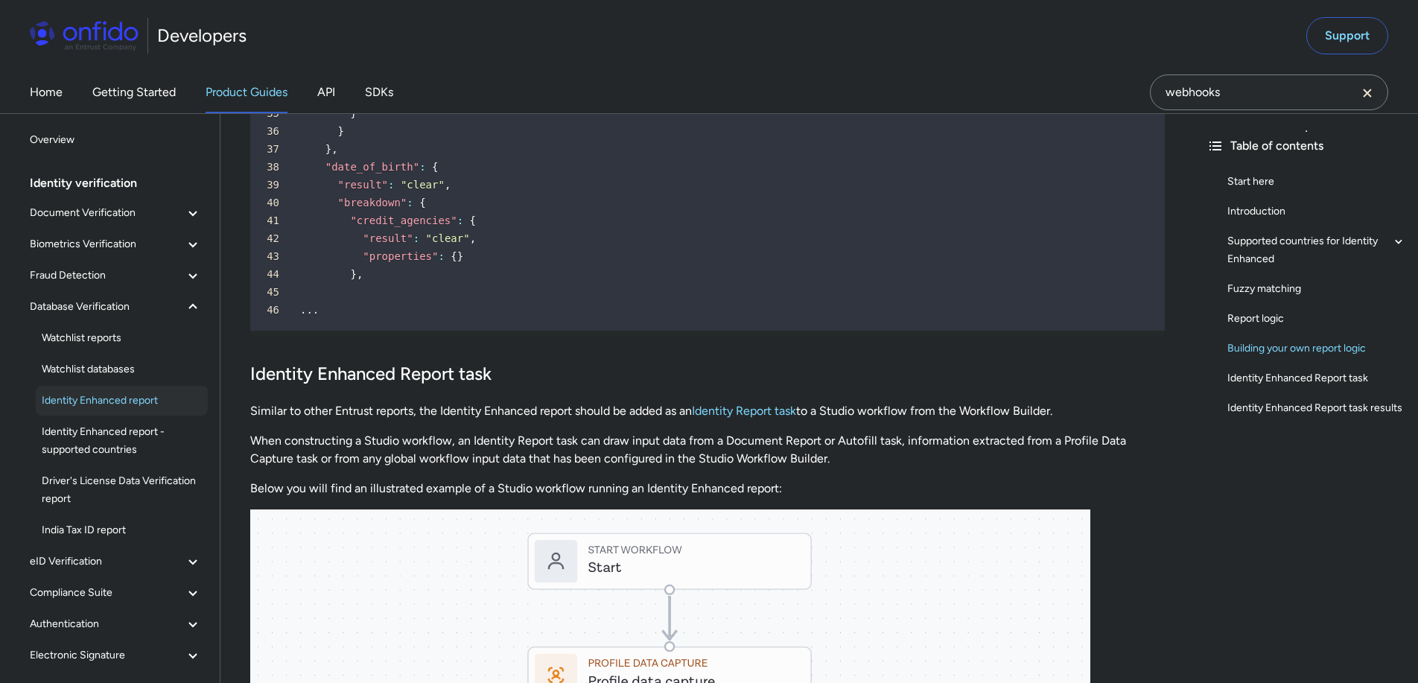
scroll to position [3832, 0]
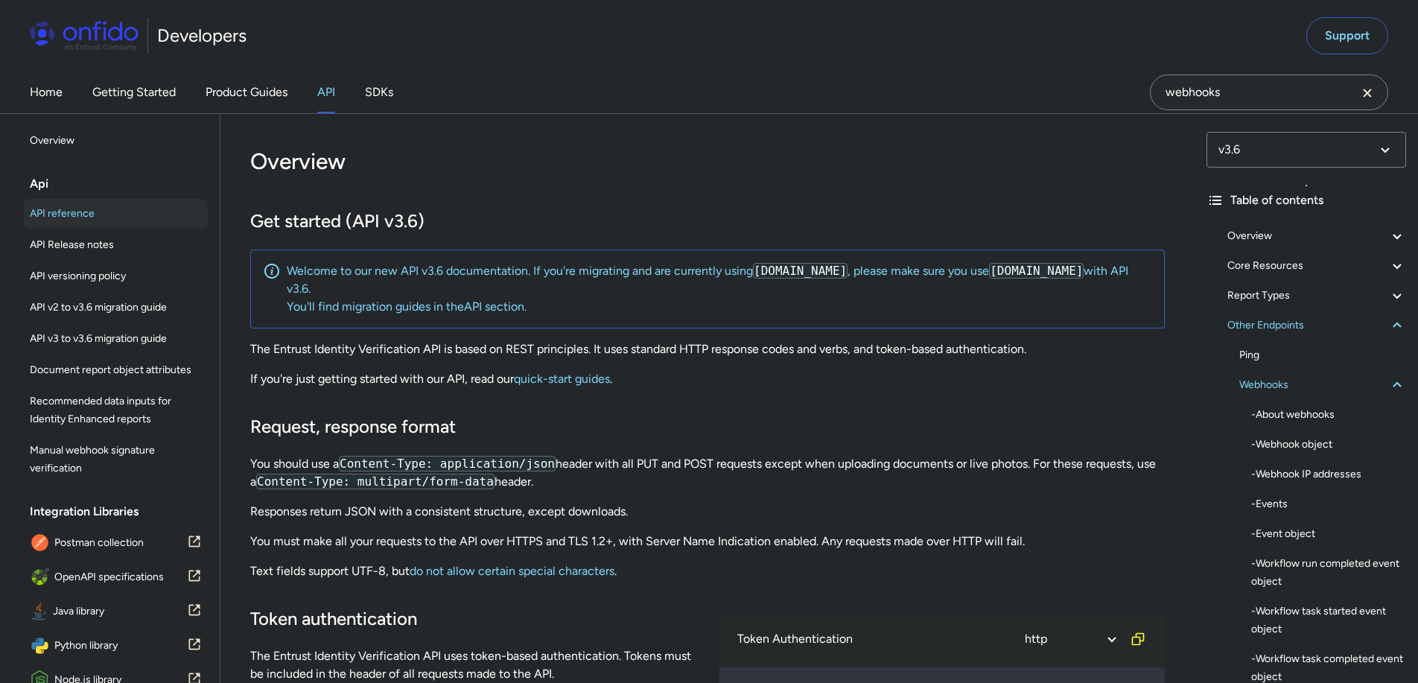
select select "http"
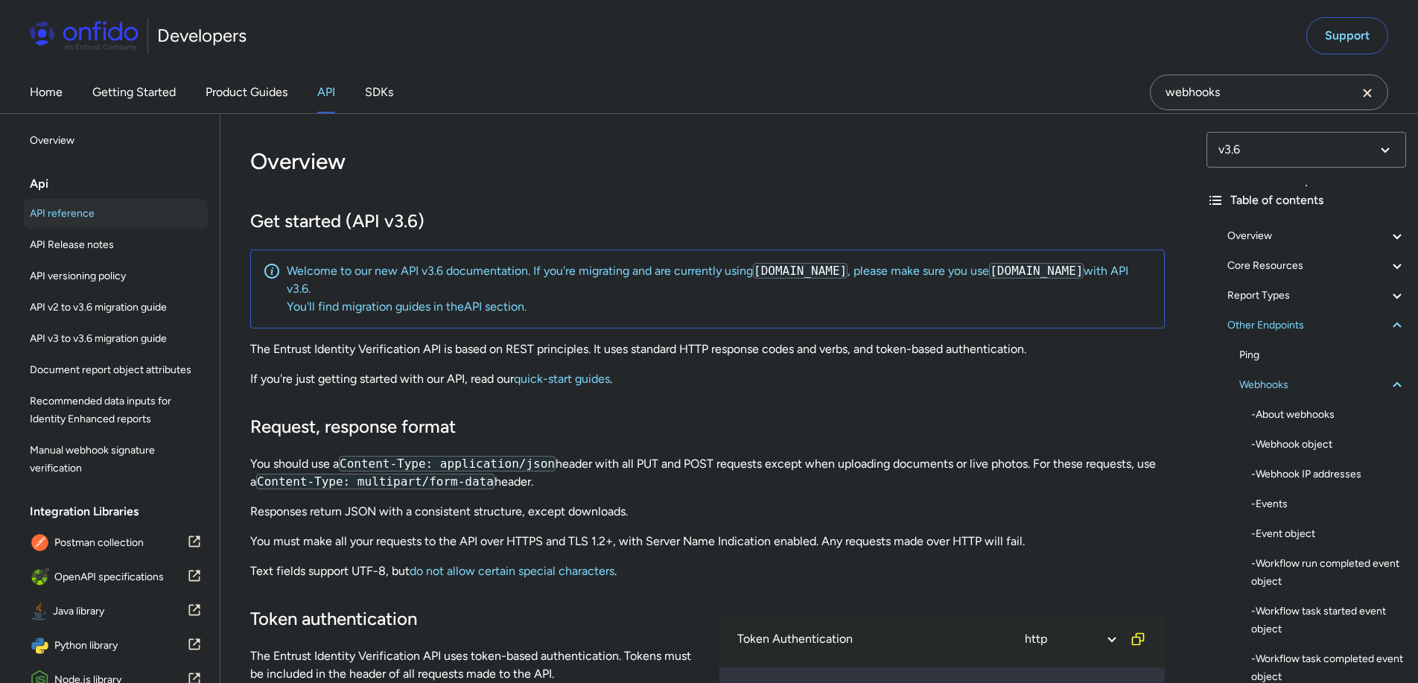
select select "http"
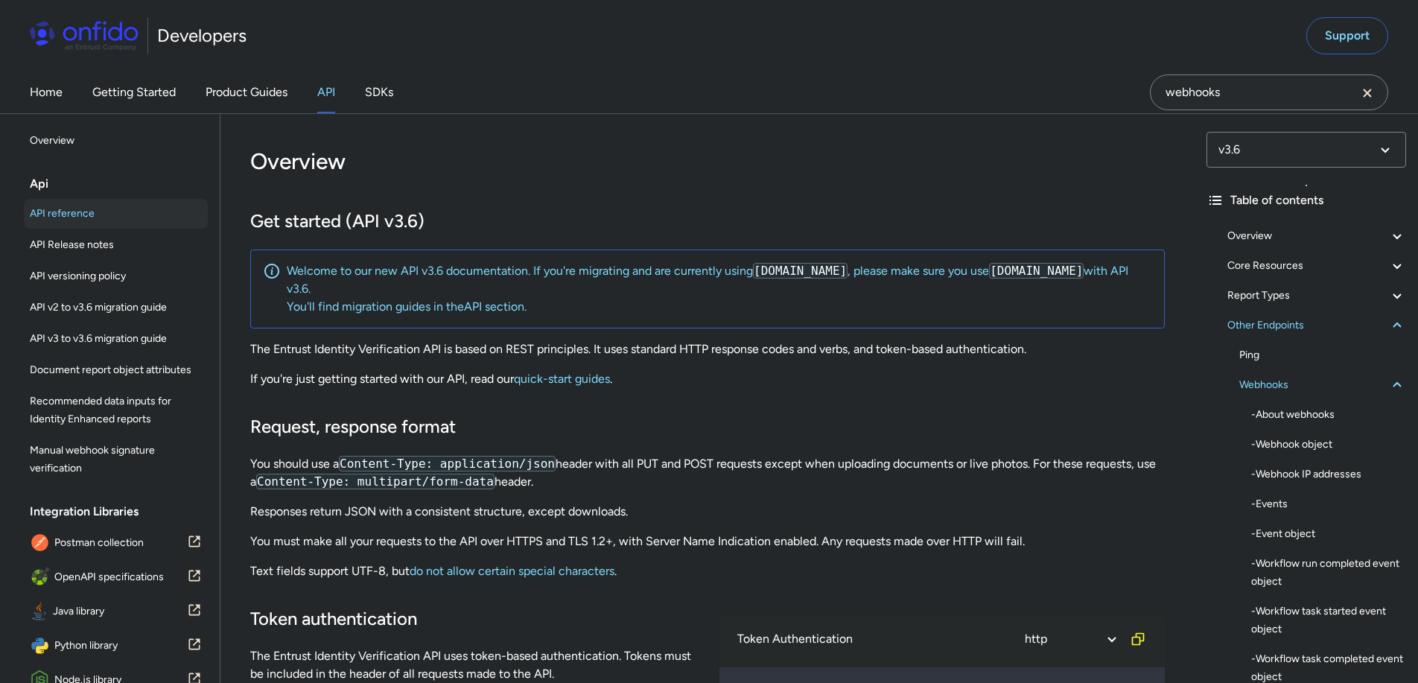
select select "http"
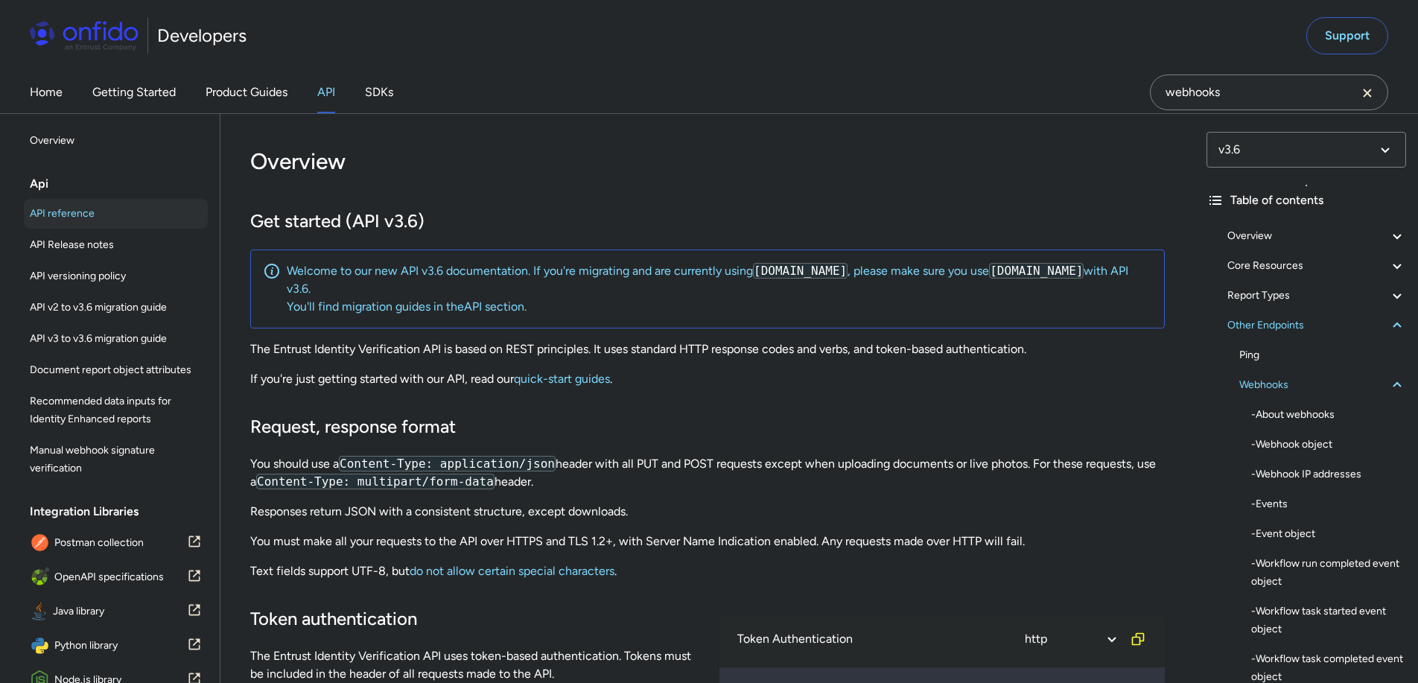
select select "http"
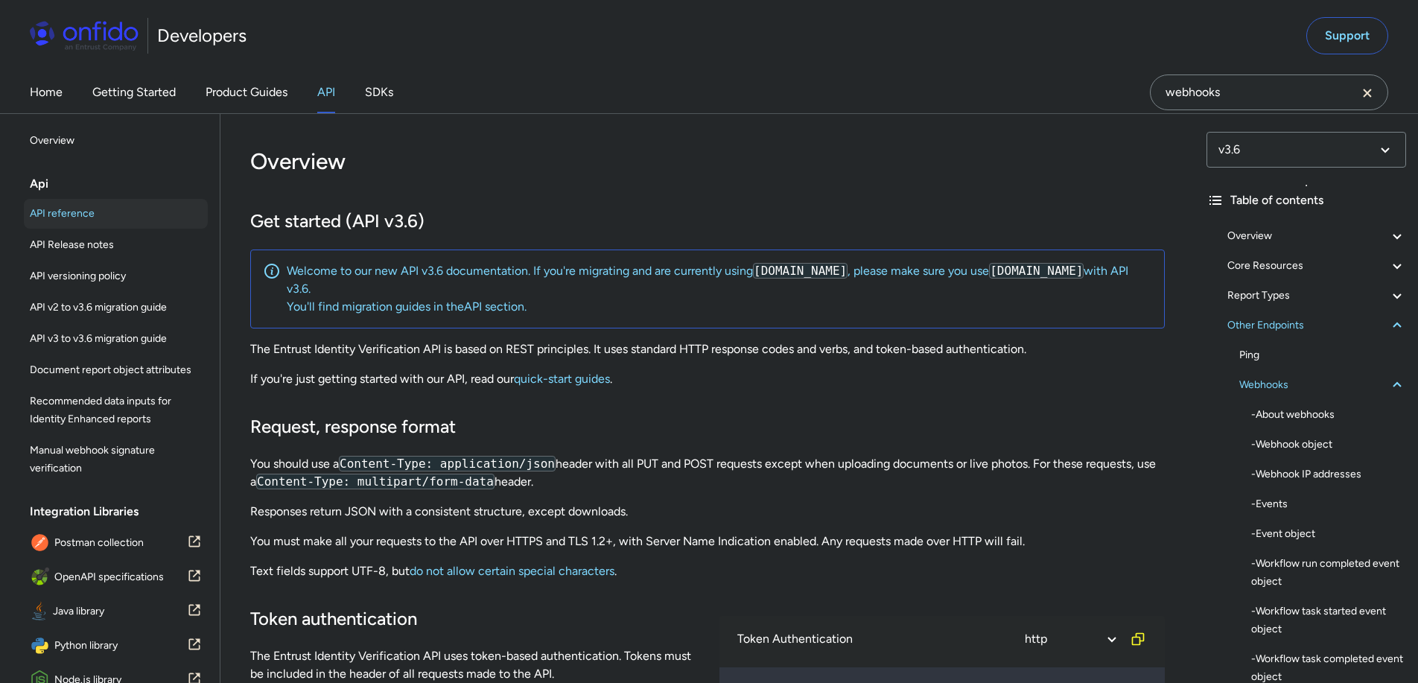
select select "http"
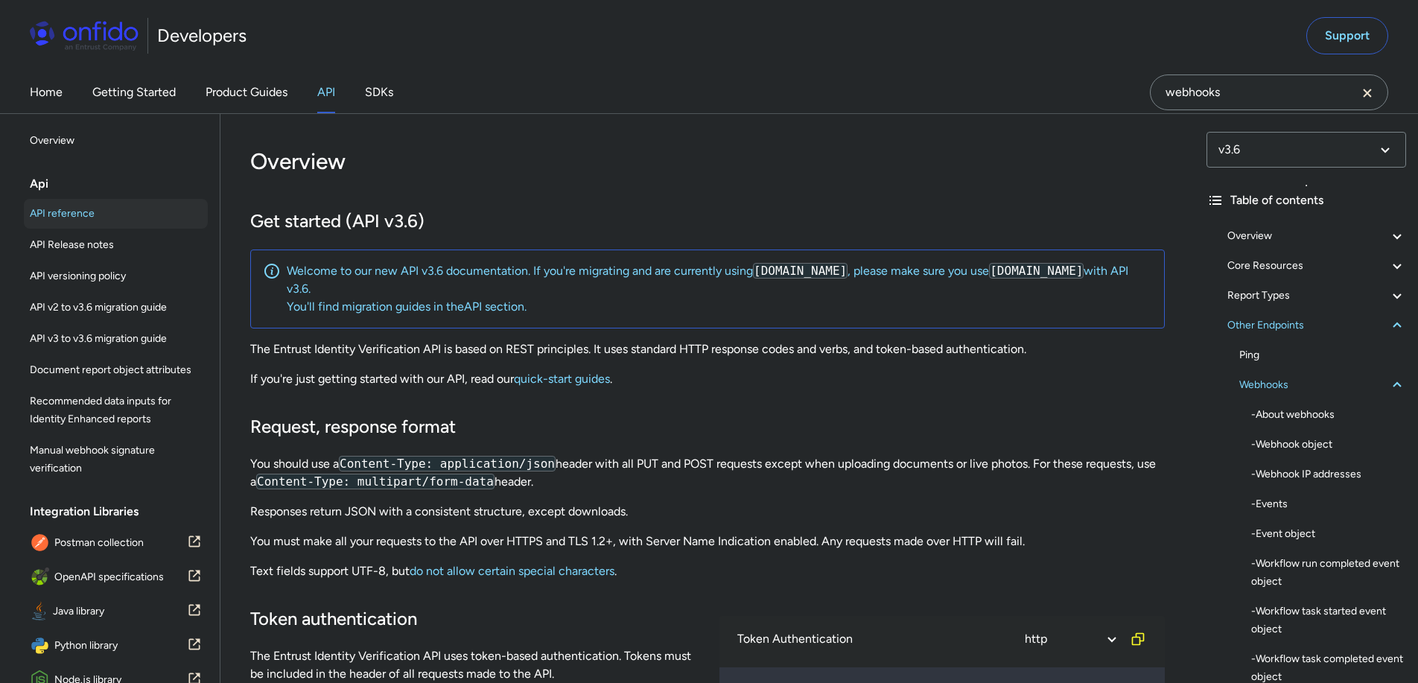
select select "http"
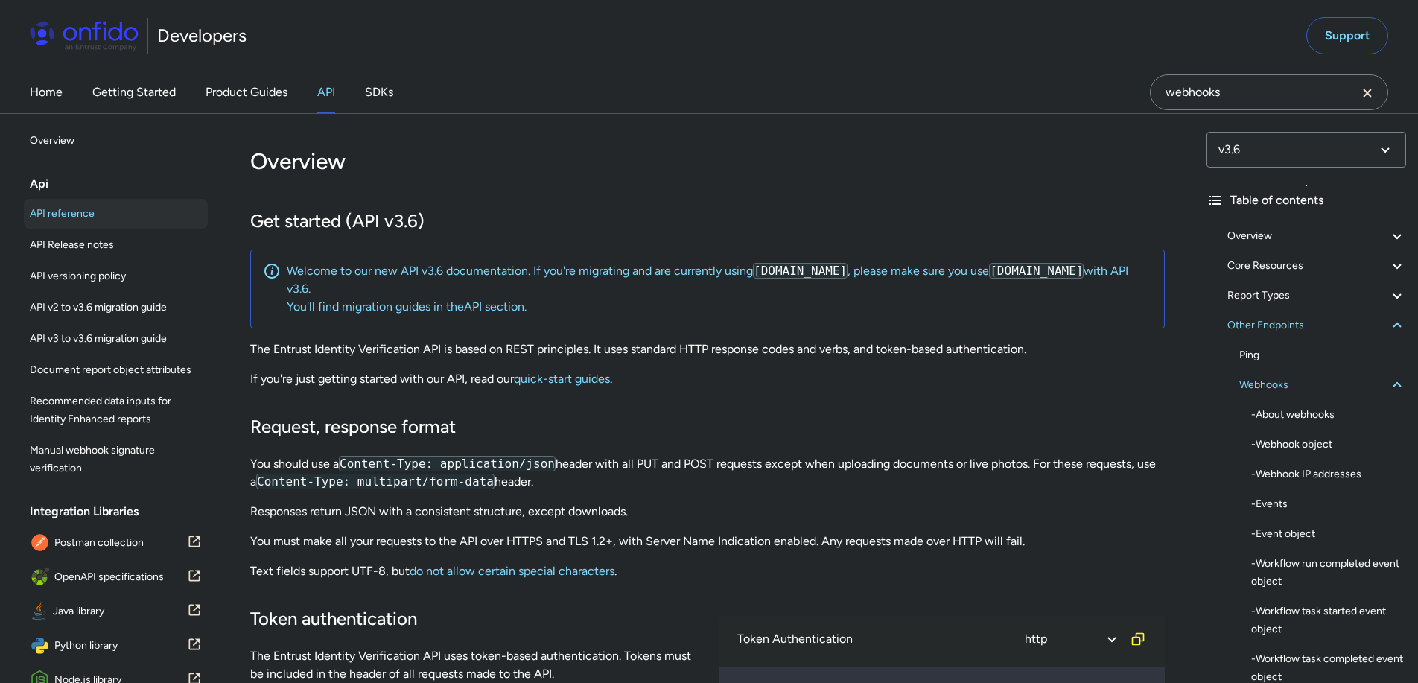
select select "http"
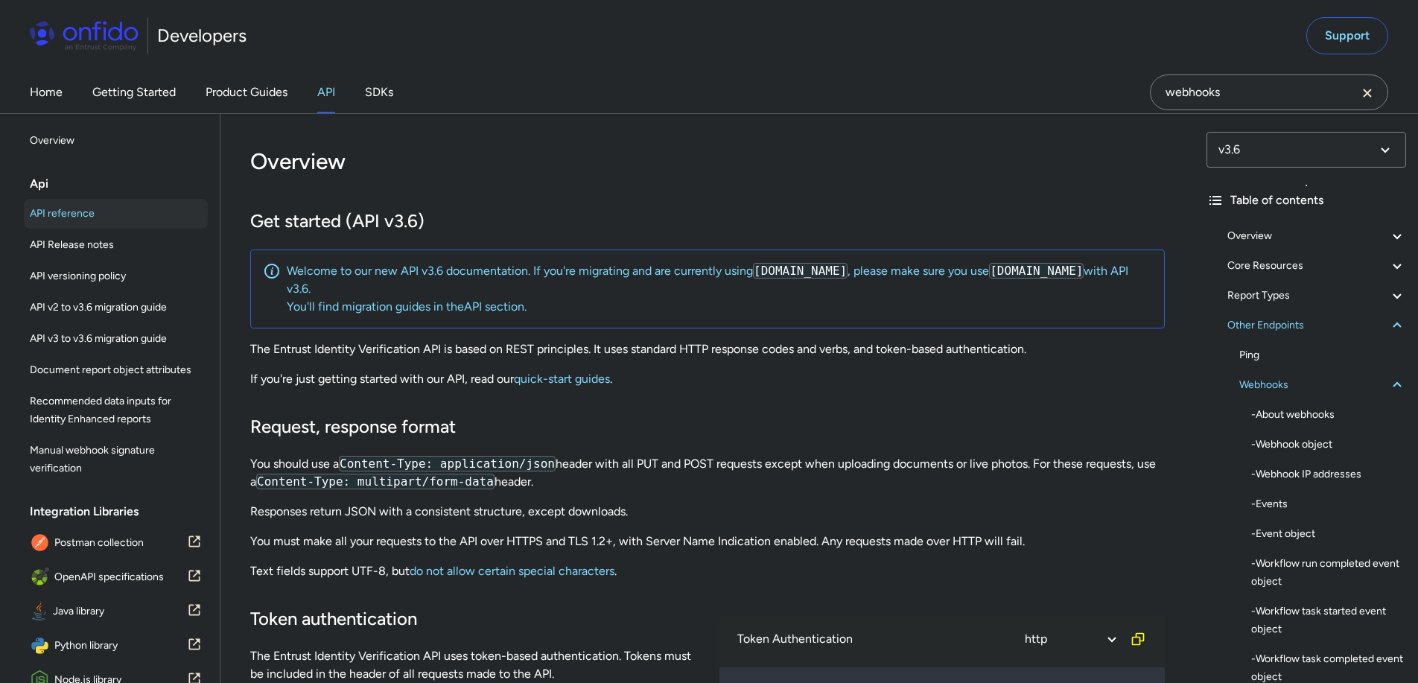
select select "http"
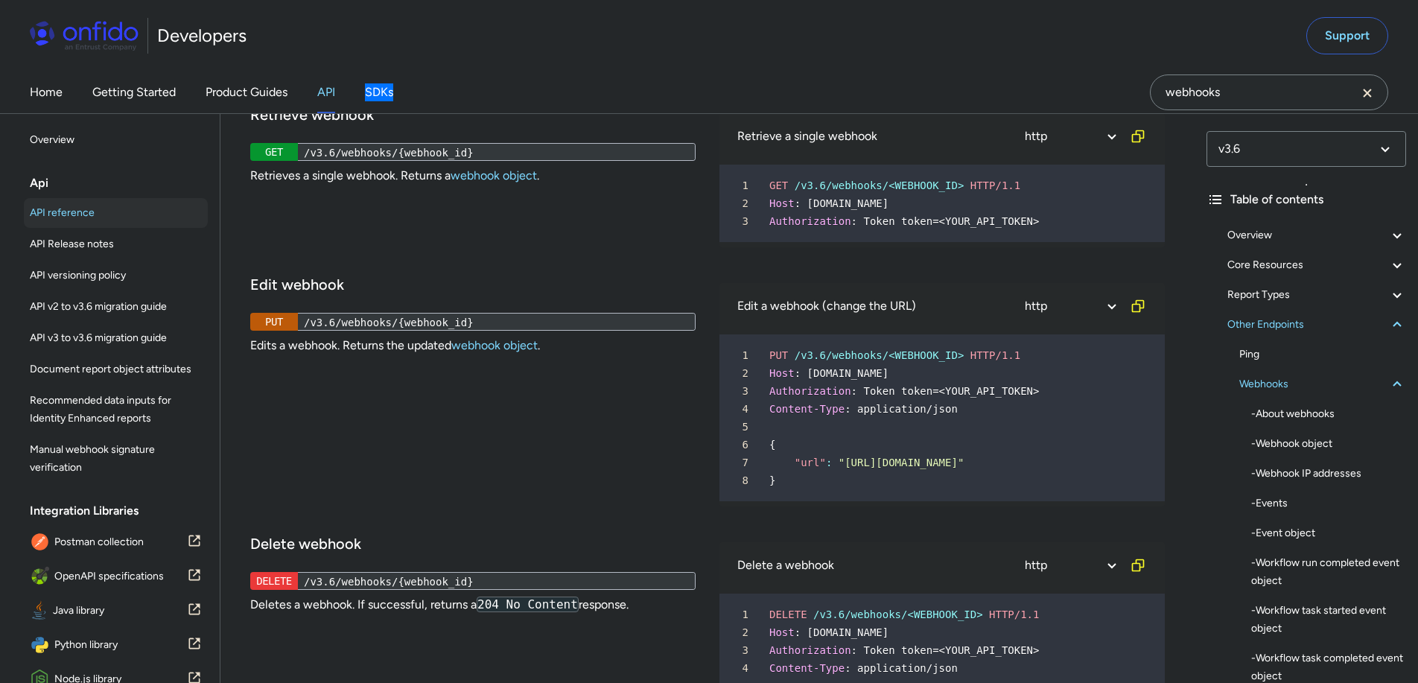
scroll to position [522, 0]
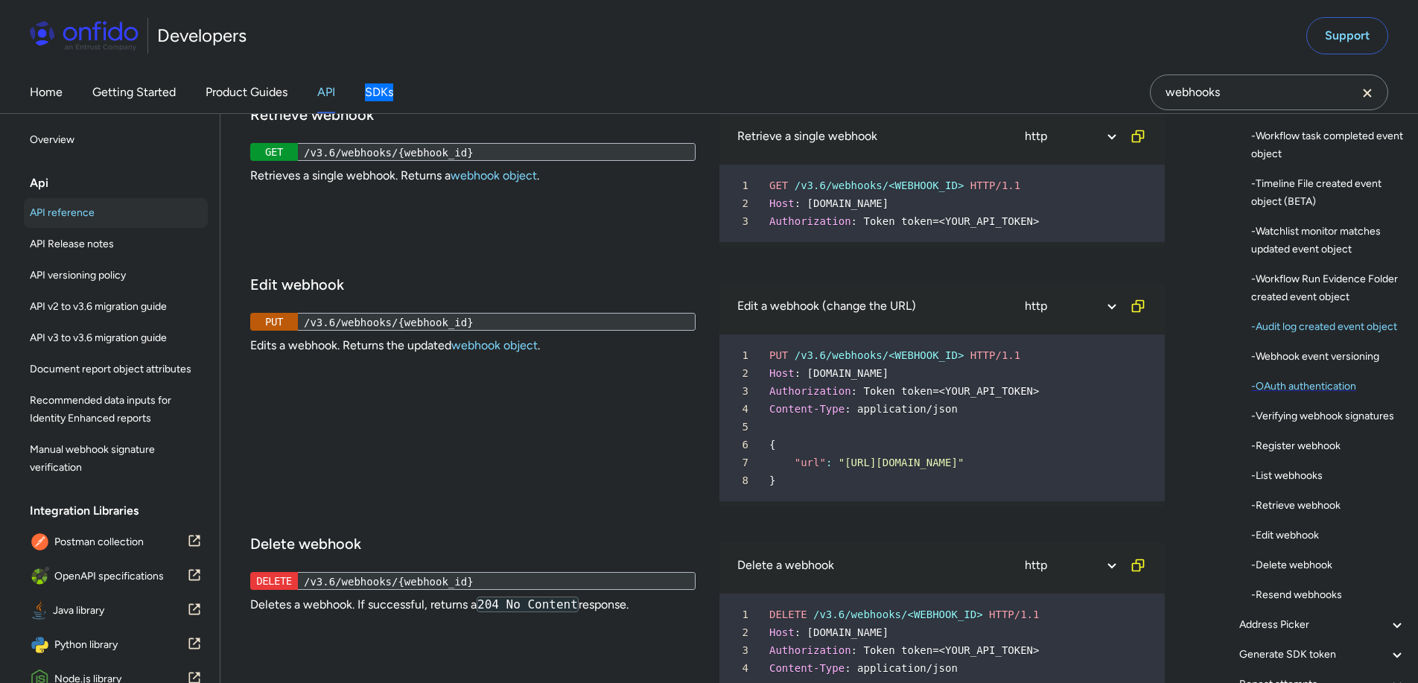
click at [1276, 396] on div "- OAuth authentication" at bounding box center [1328, 387] width 155 height 18
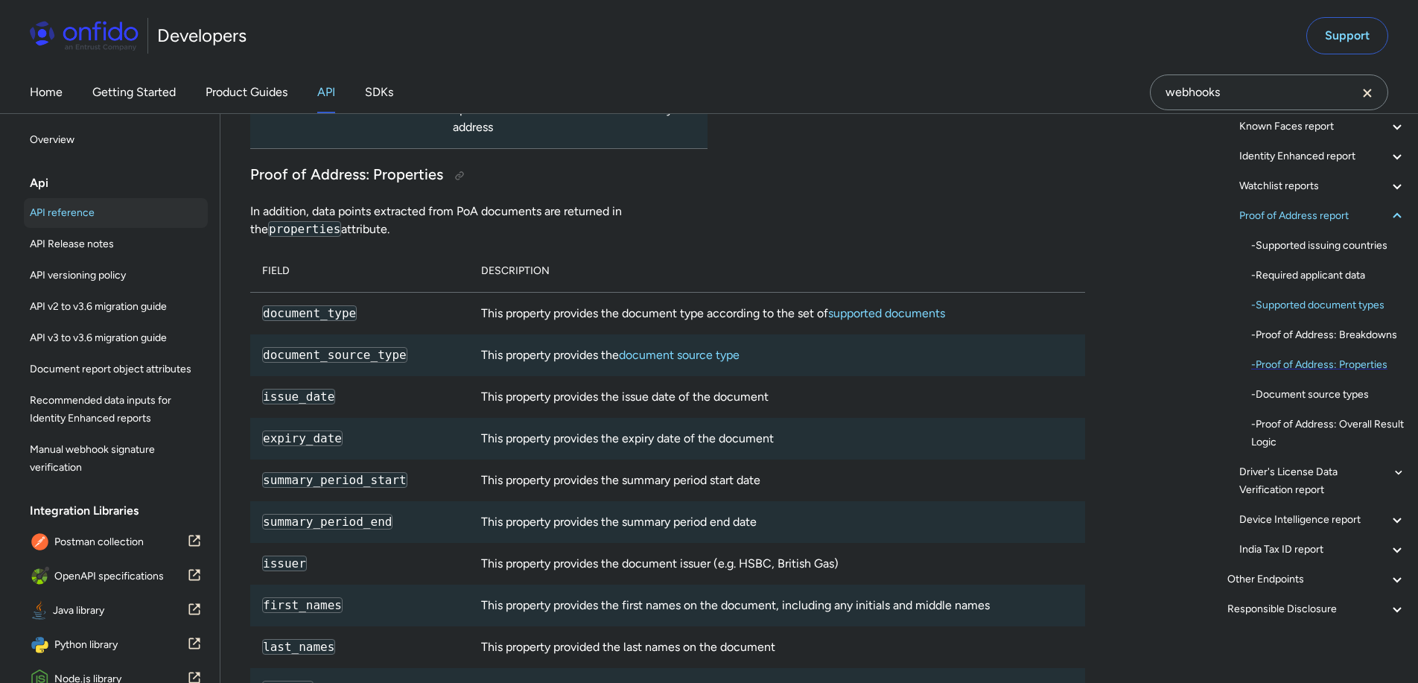
scroll to position [282, 0]
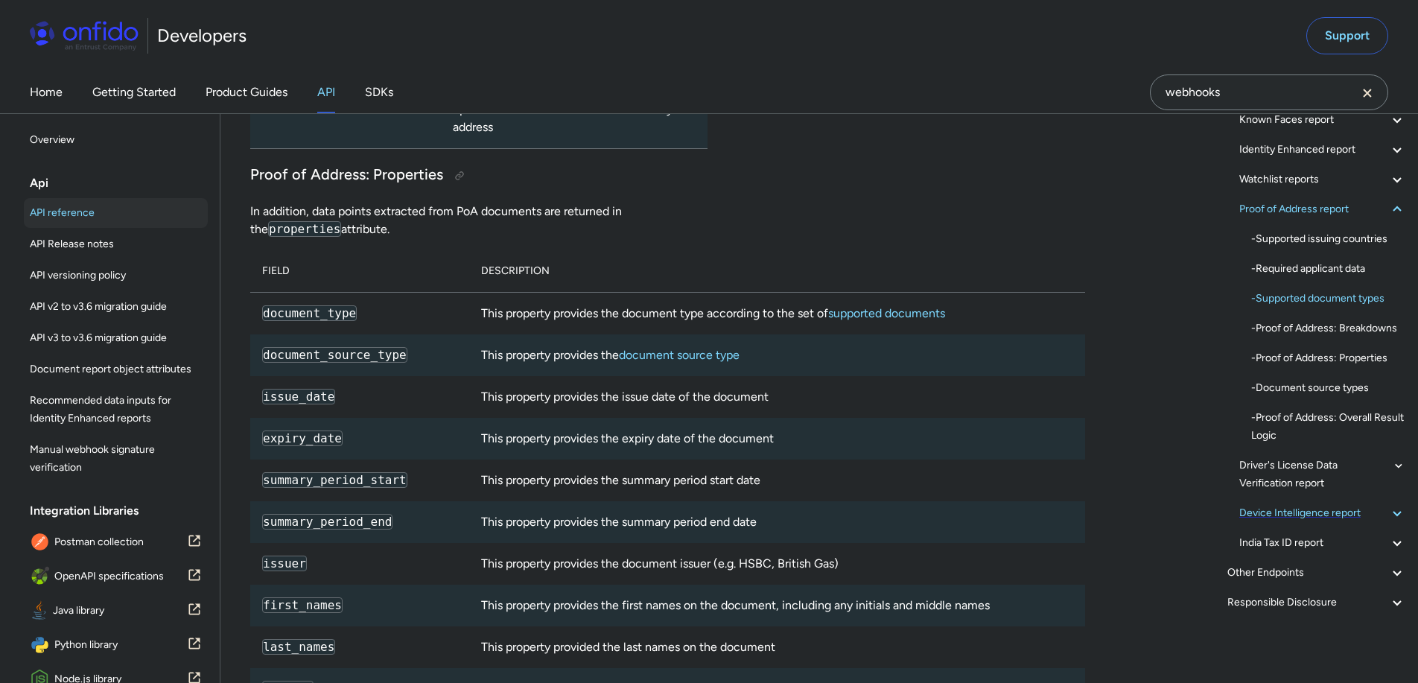
click at [1347, 514] on div "Device Intelligence report" at bounding box center [1322, 513] width 167 height 18
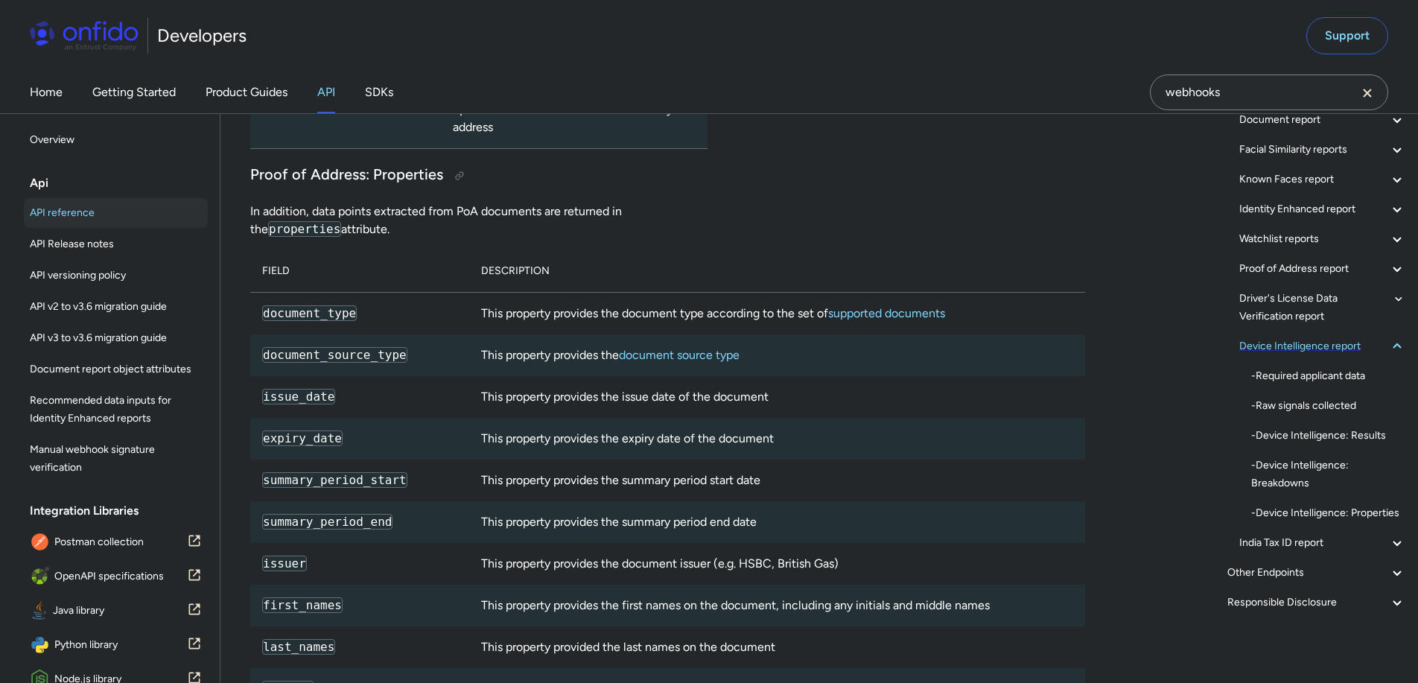
scroll to position [223, 0]
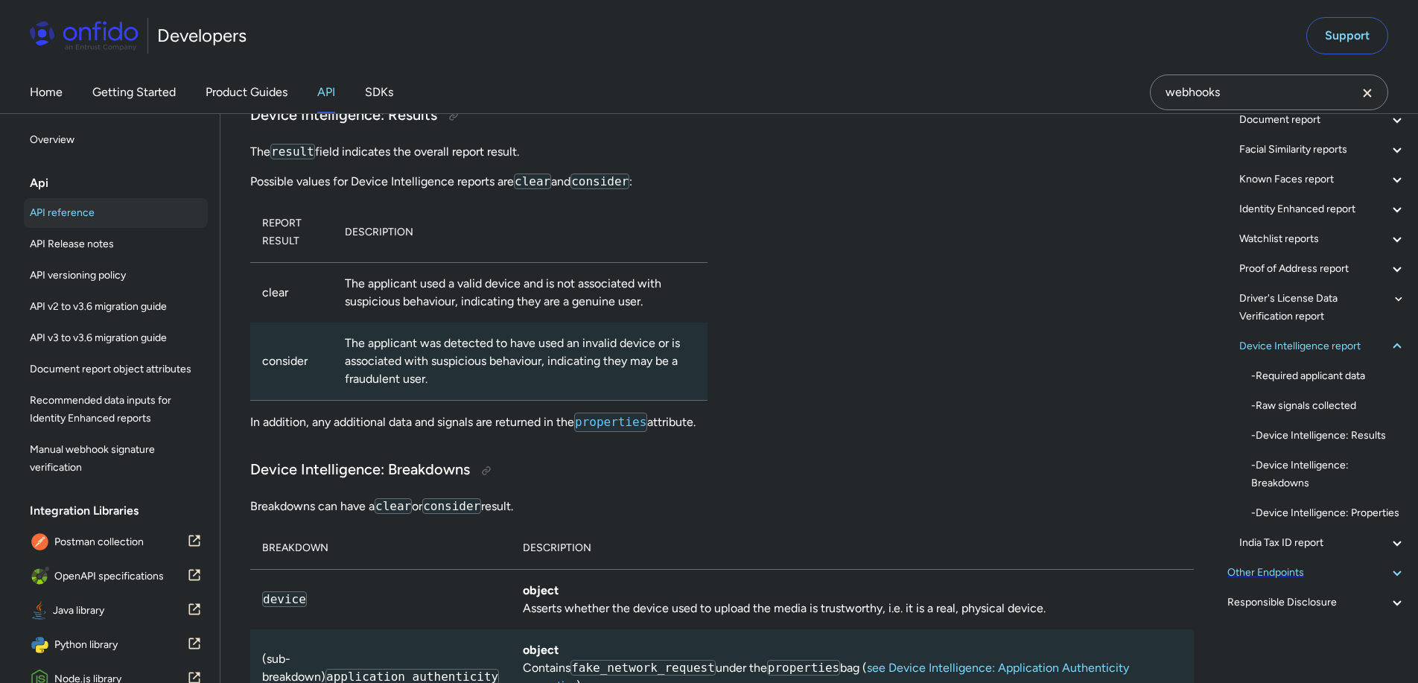
click at [1296, 567] on div "Other Endpoints" at bounding box center [1317, 573] width 179 height 18
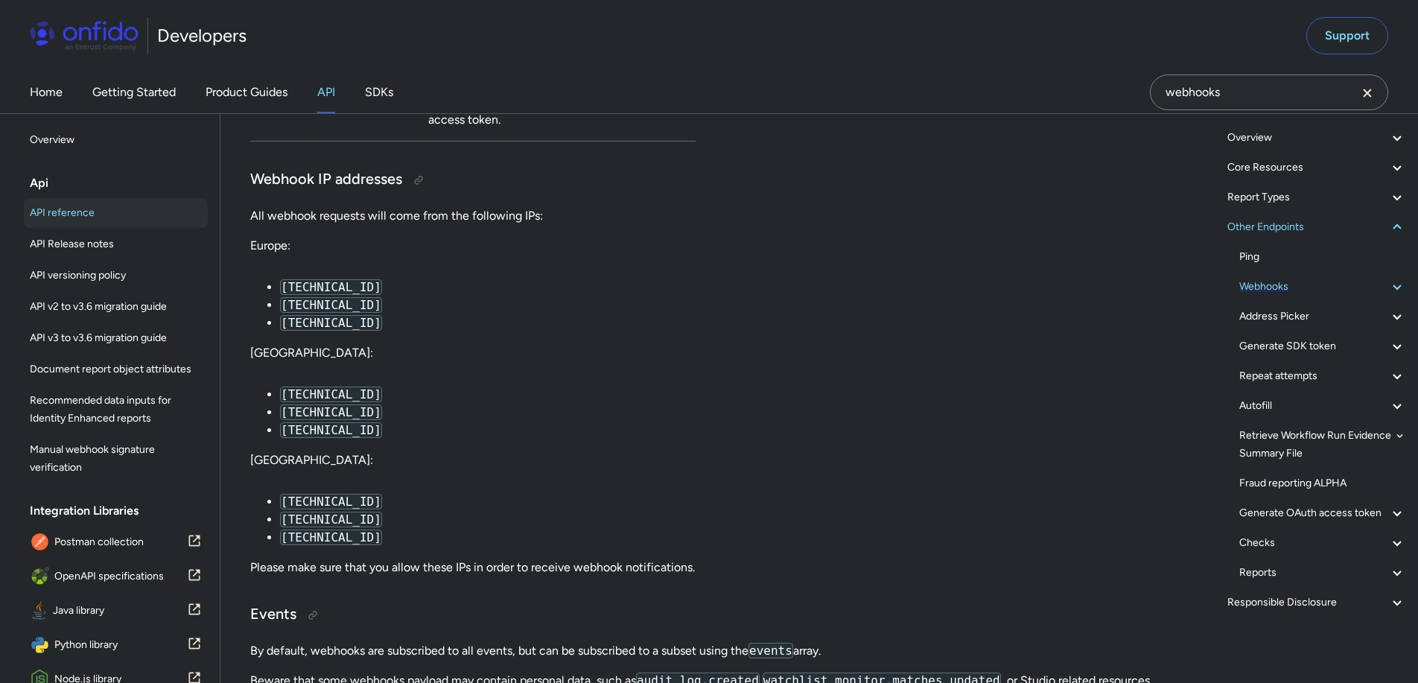
click at [1292, 278] on div "Webhooks" at bounding box center [1322, 287] width 167 height 18
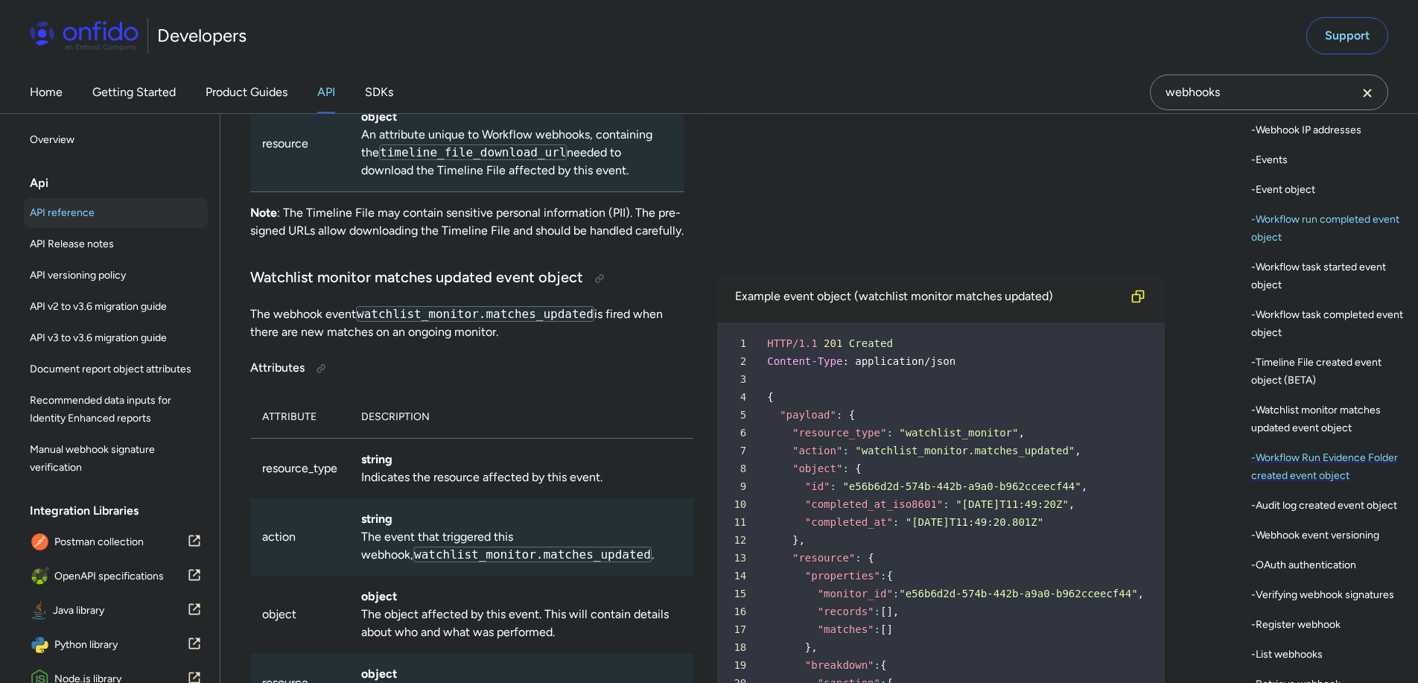
scroll to position [398, 0]
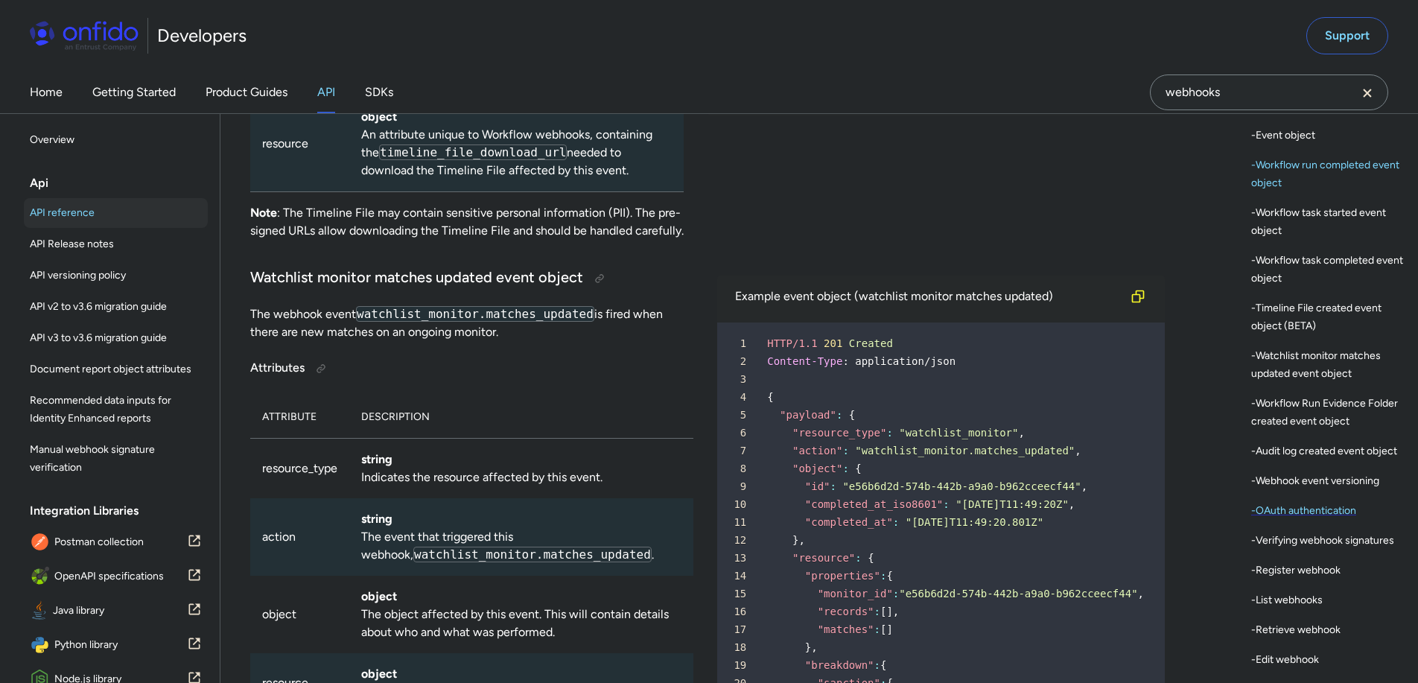
click at [1353, 520] on div "- OAuth authentication" at bounding box center [1328, 511] width 155 height 18
